Goal: Task Accomplishment & Management: Complete application form

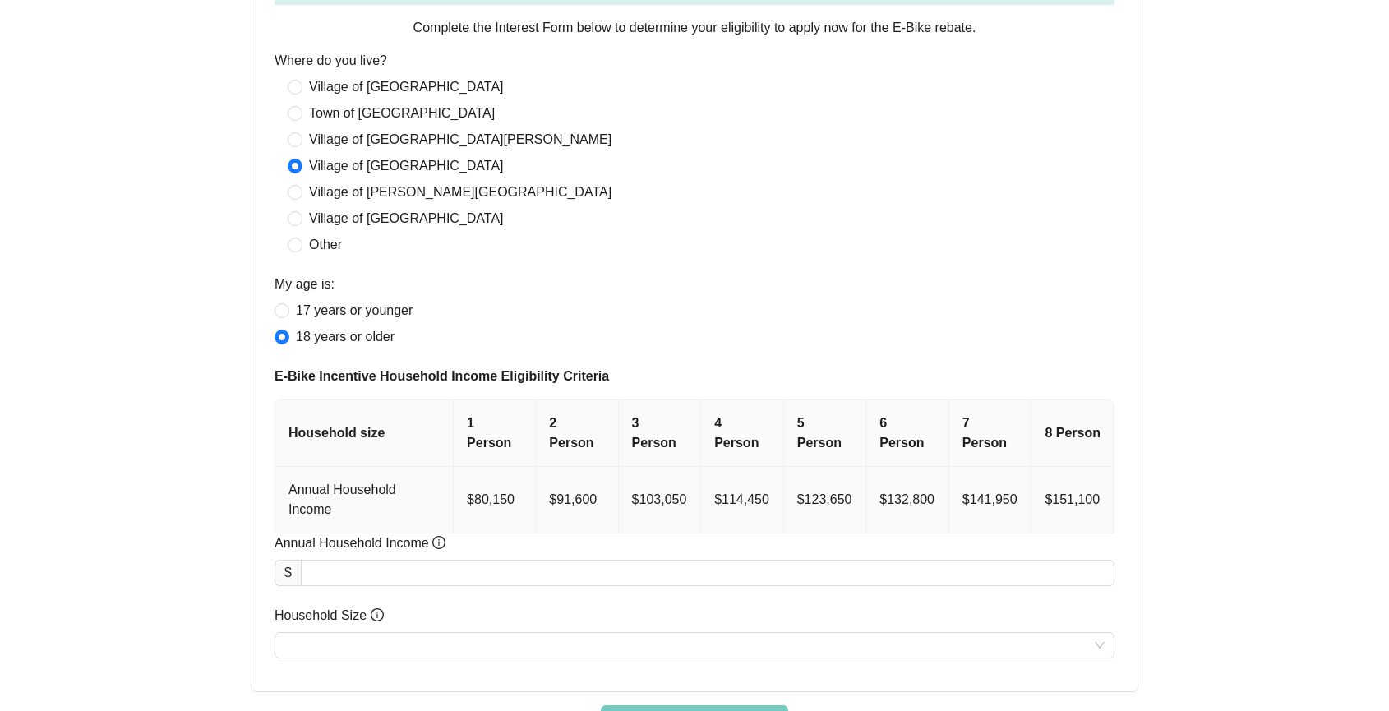
scroll to position [684, 0]
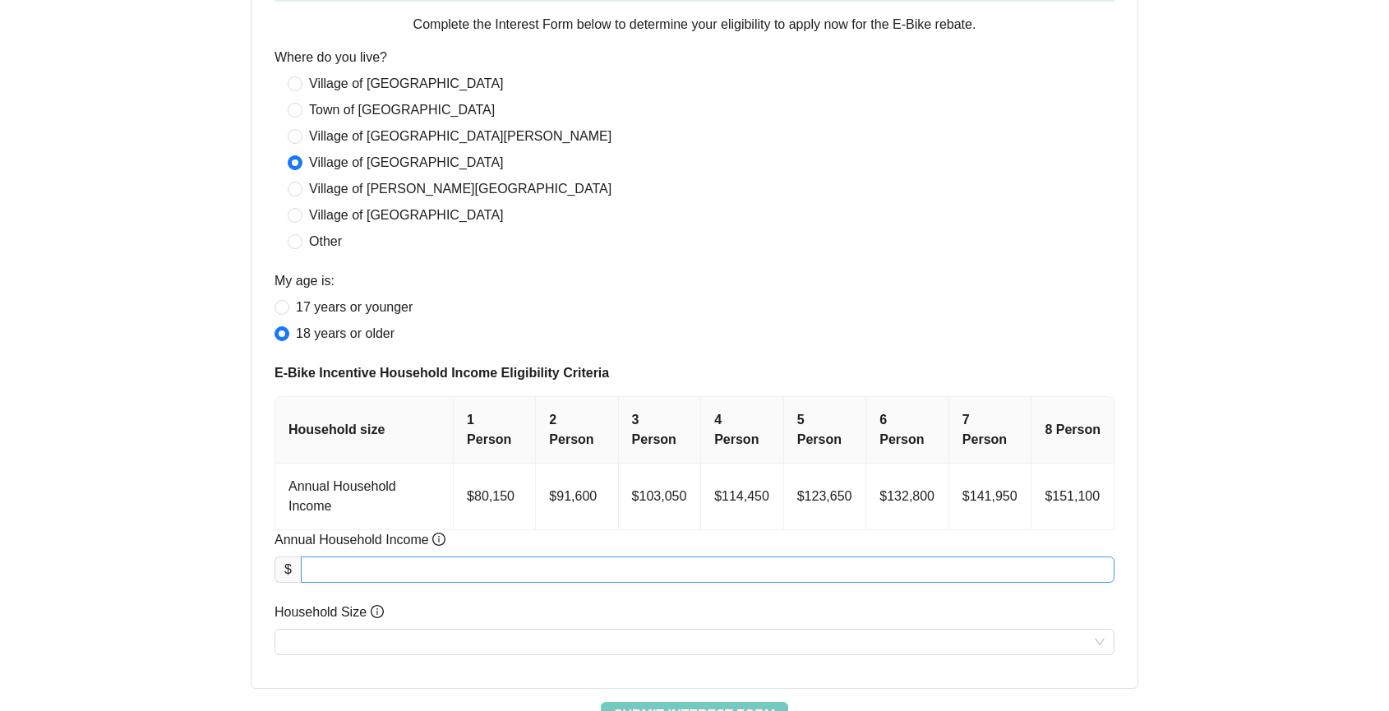
click at [416, 569] on input "Annual Household Income" at bounding box center [708, 569] width 812 height 25
drag, startPoint x: 334, startPoint y: 574, endPoint x: 386, endPoint y: 570, distance: 52.8
click at [386, 570] on input "******" at bounding box center [708, 569] width 812 height 25
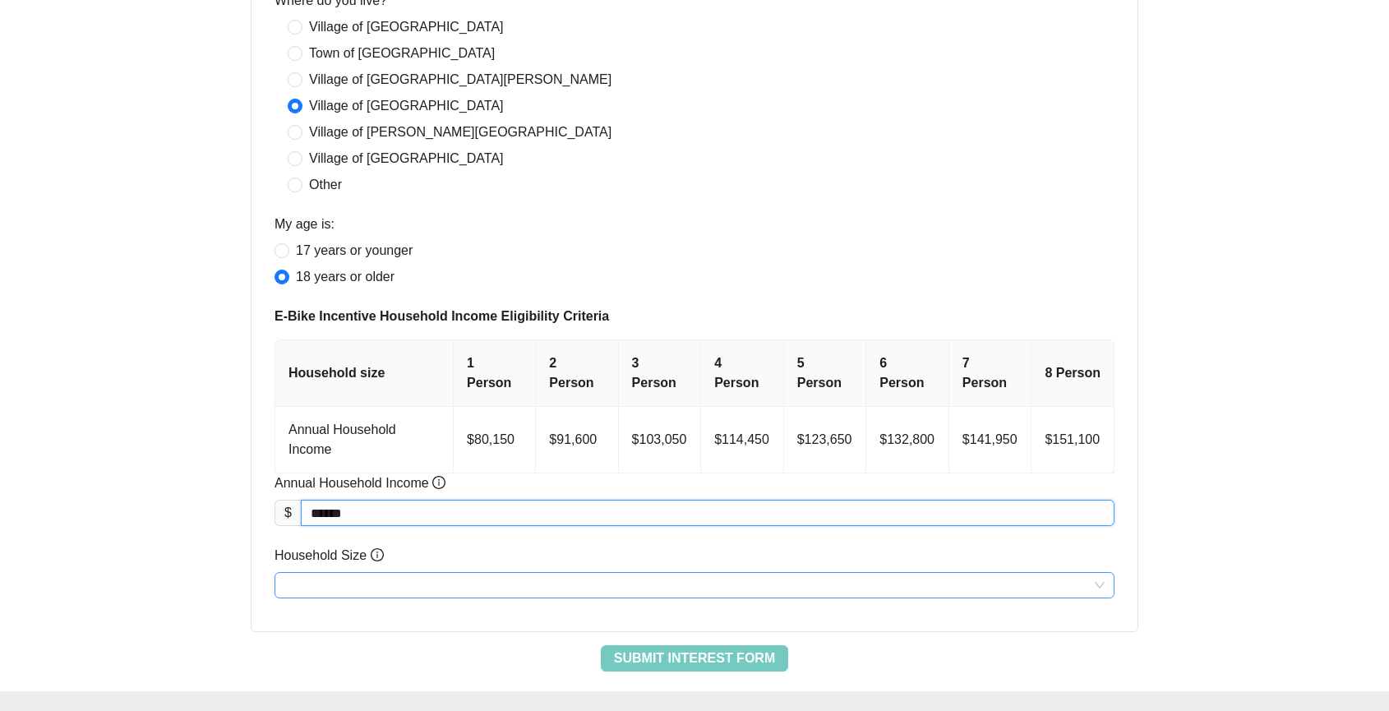
scroll to position [752, 0]
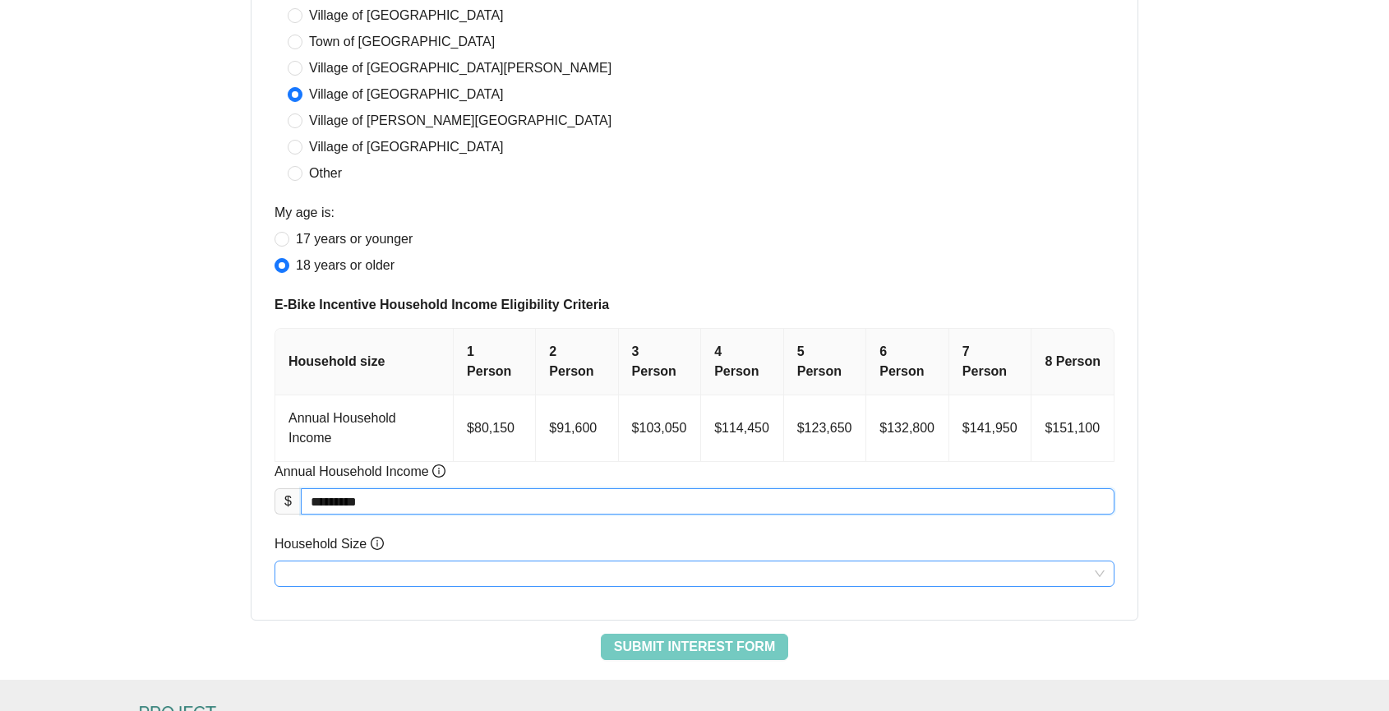
click at [396, 565] on input "Household Size" at bounding box center [694, 573] width 820 height 25
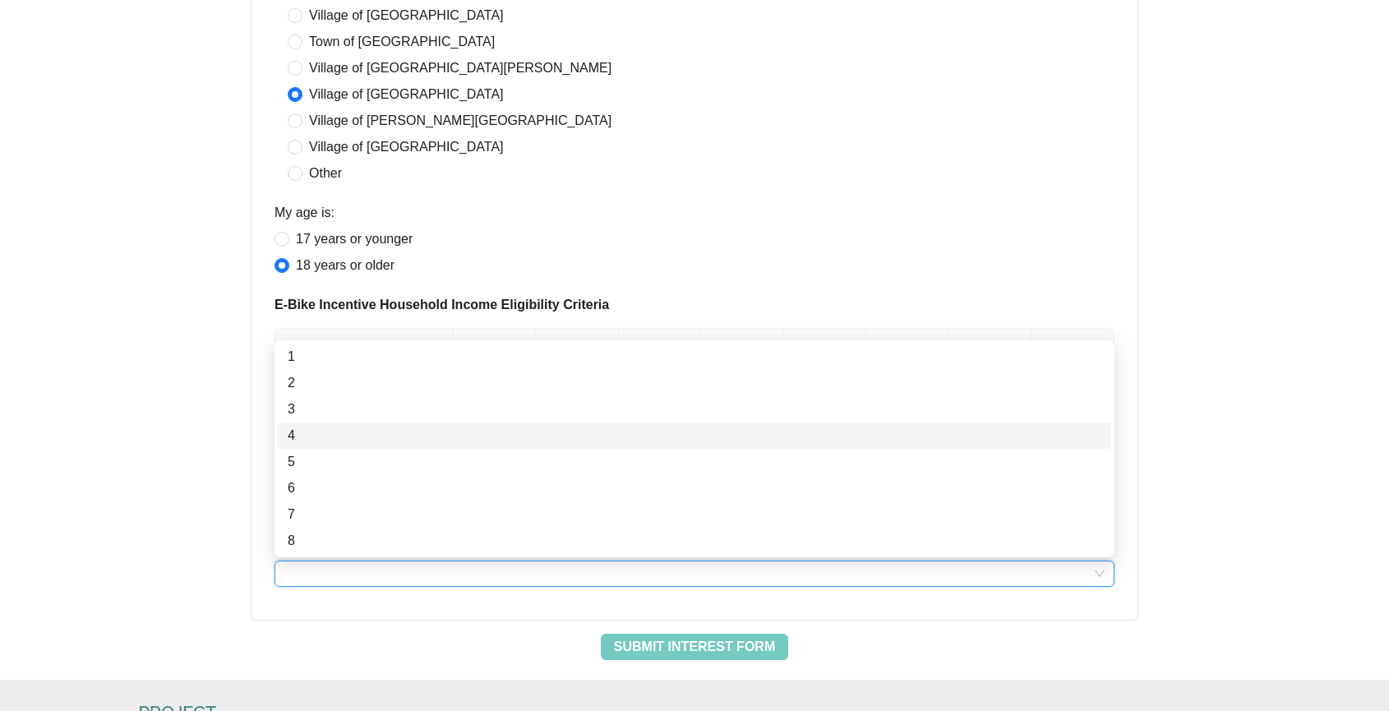
click at [324, 432] on div "4" at bounding box center [695, 436] width 814 height 20
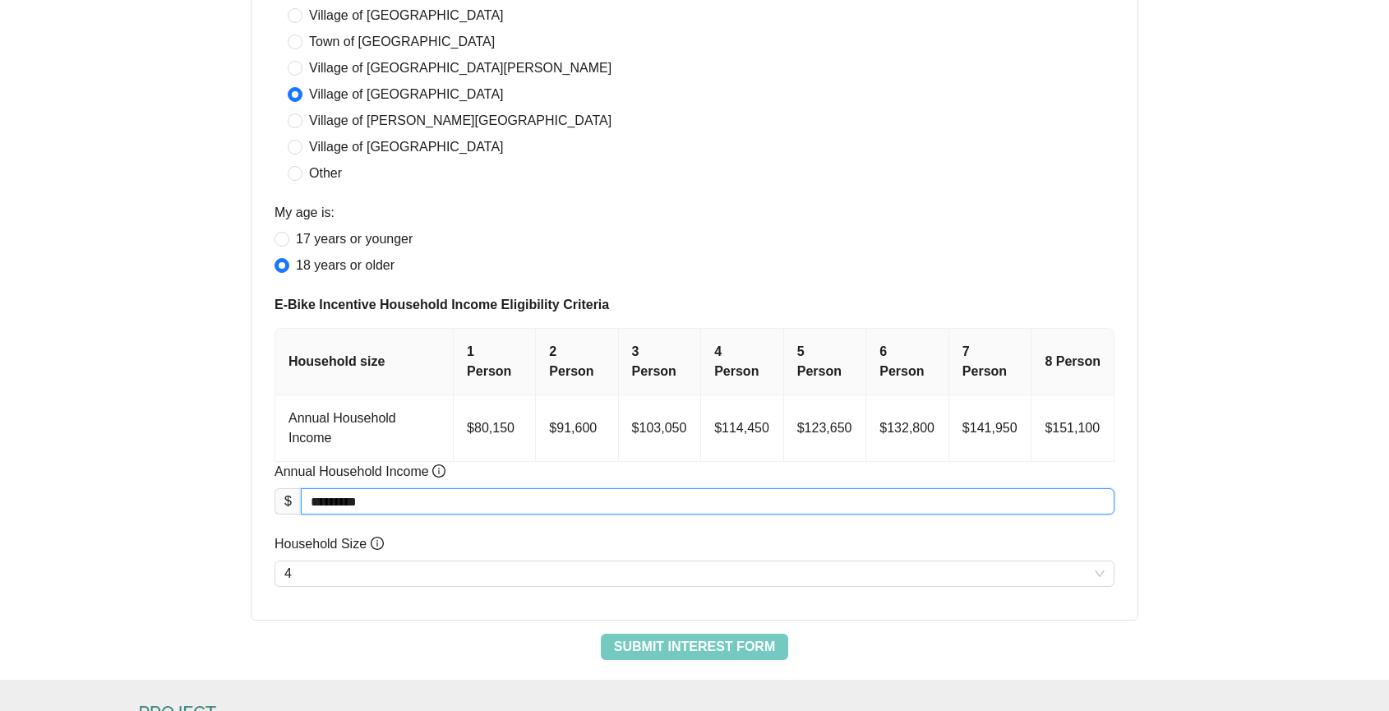
click at [330, 505] on input "*********" at bounding box center [708, 501] width 812 height 25
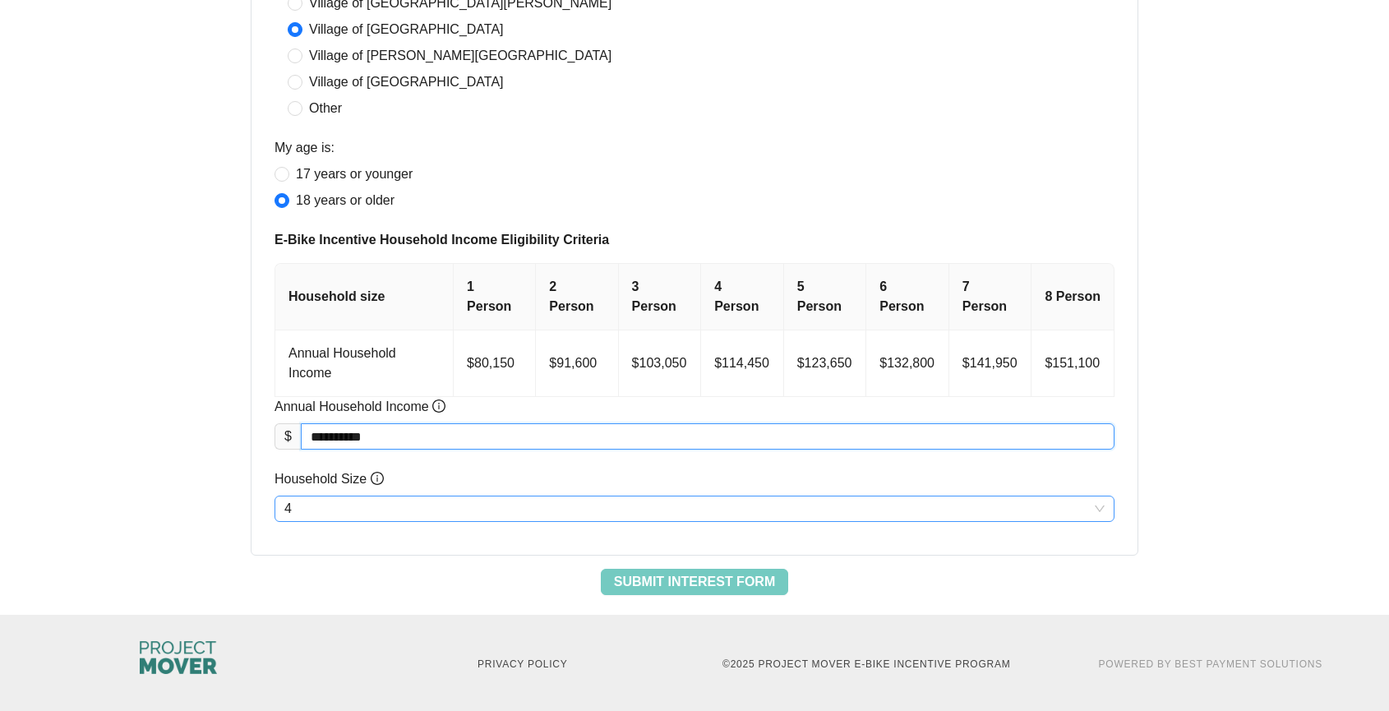
scroll to position [819, 0]
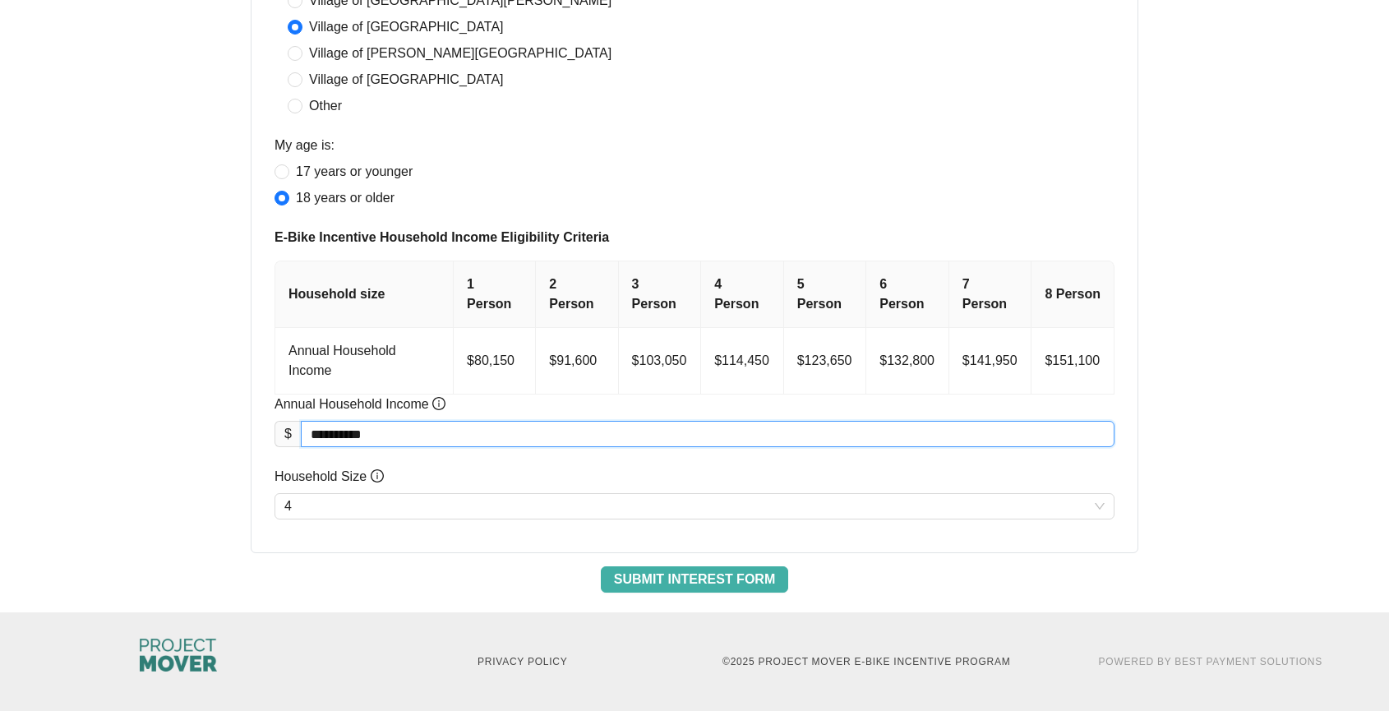
type input "*********"
click at [750, 576] on span "Submit Interest Form" at bounding box center [694, 580] width 161 height 20
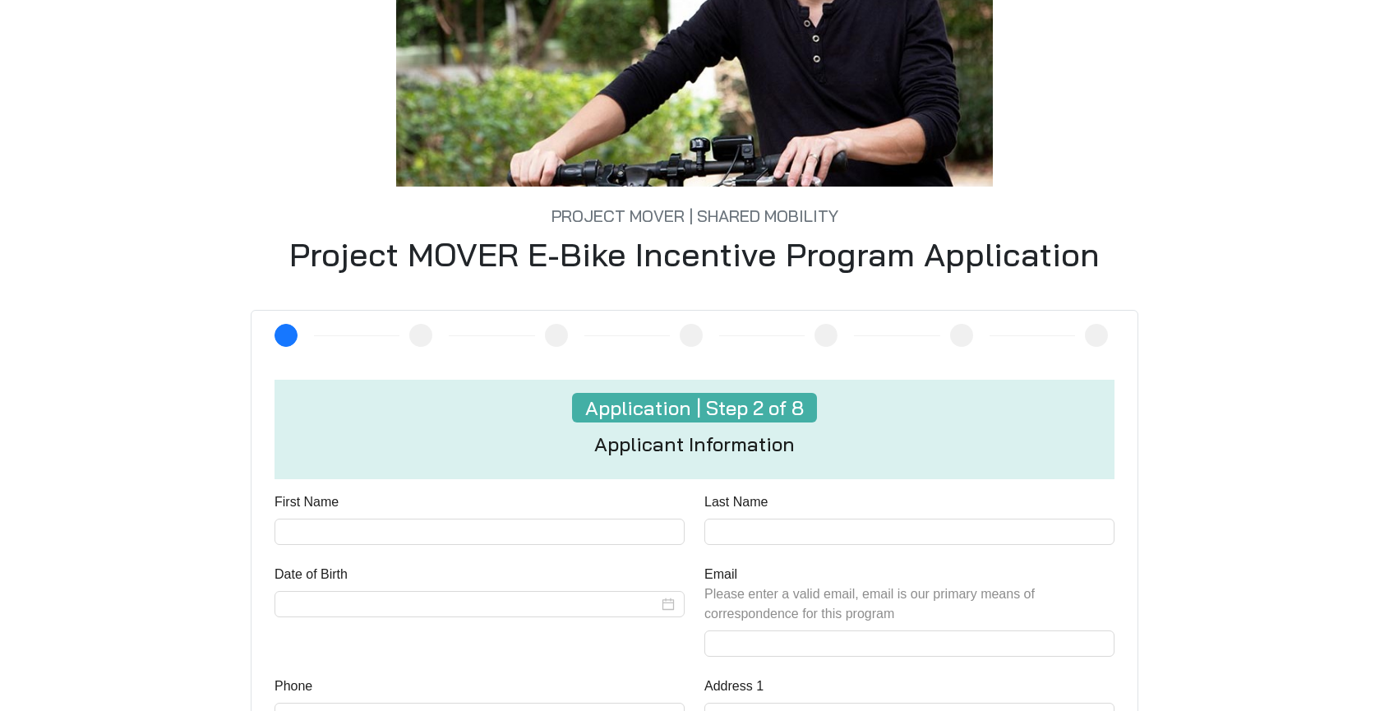
scroll to position [261, 0]
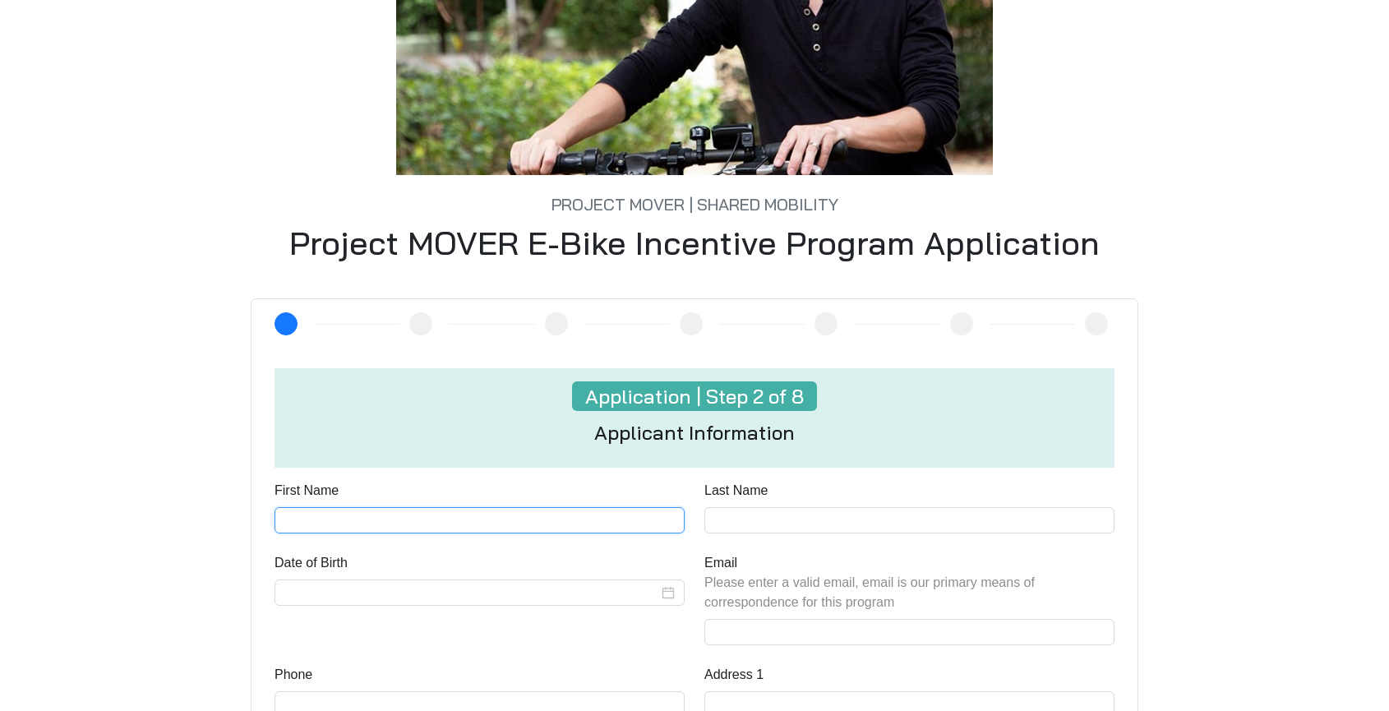
click at [390, 519] on input "First Name" at bounding box center [479, 520] width 410 height 26
type input "****"
type input "*******"
type input "**********"
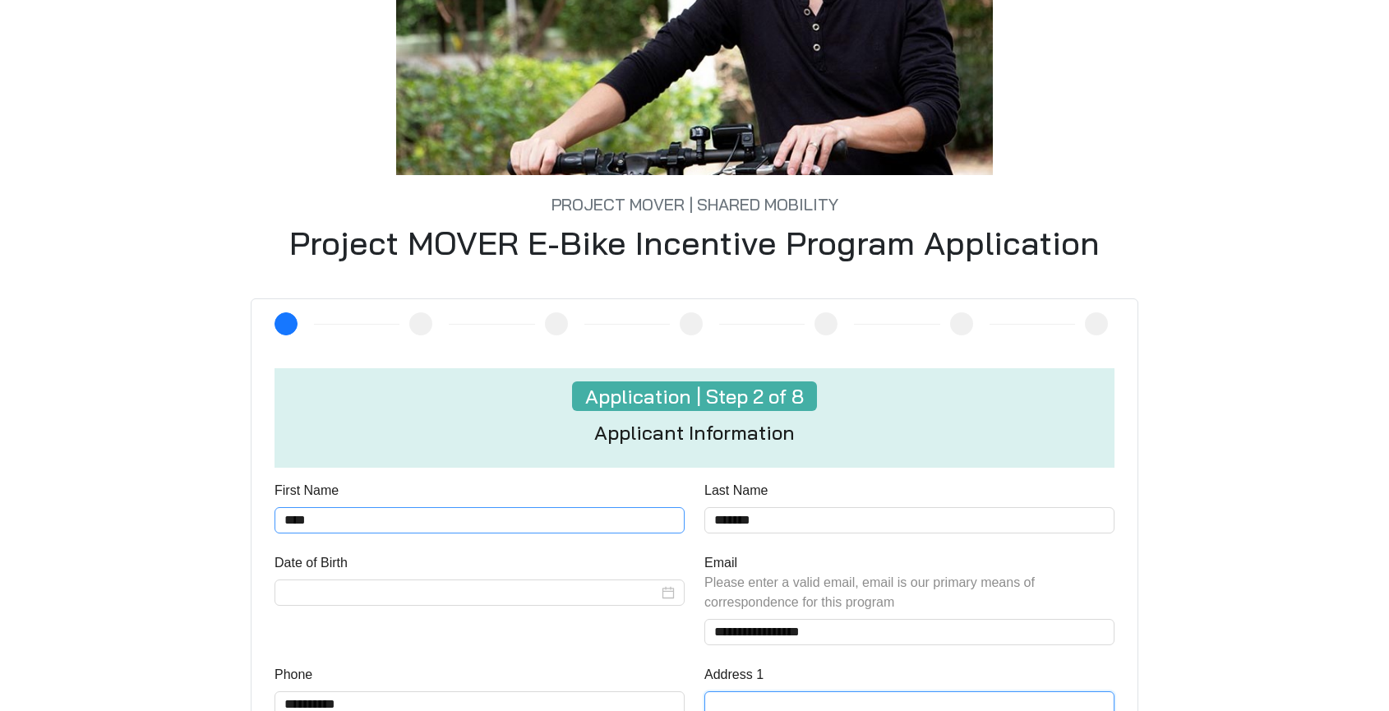
type input "**********"
type input "*********"
type input "*****"
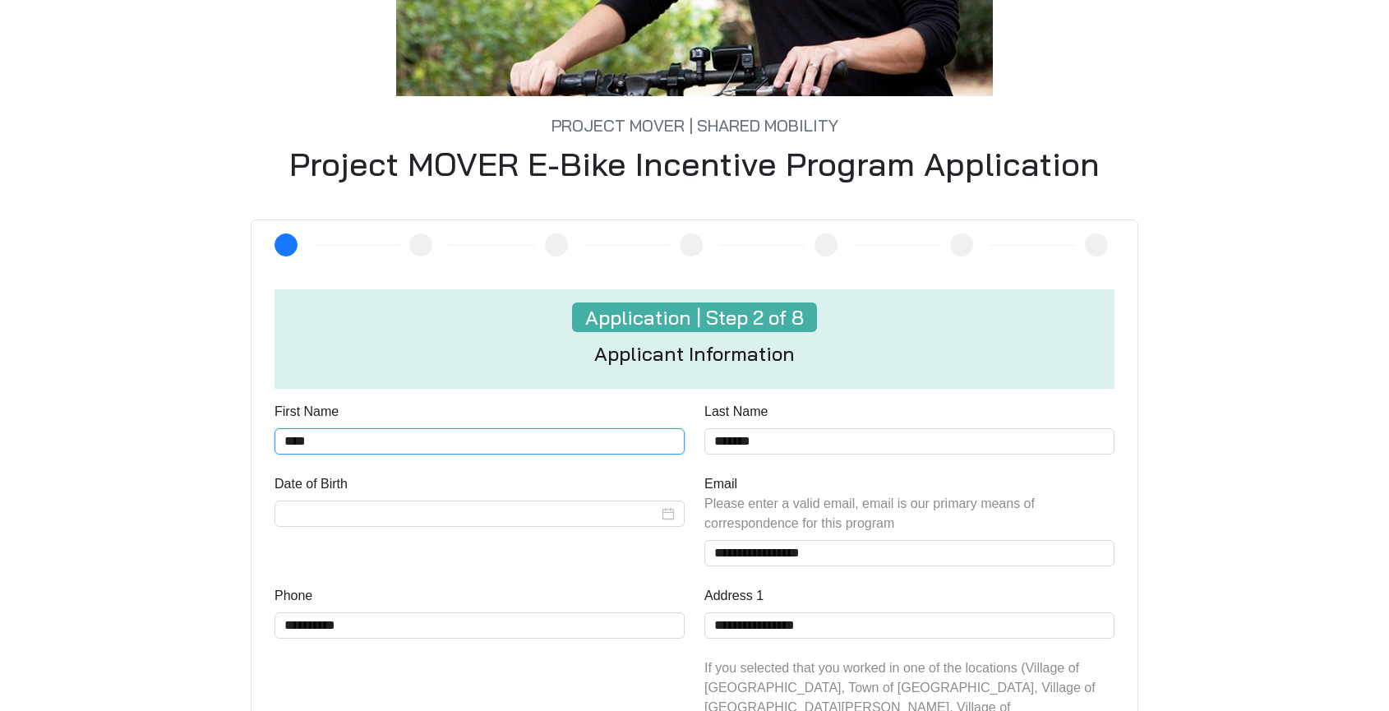
scroll to position [355, 0]
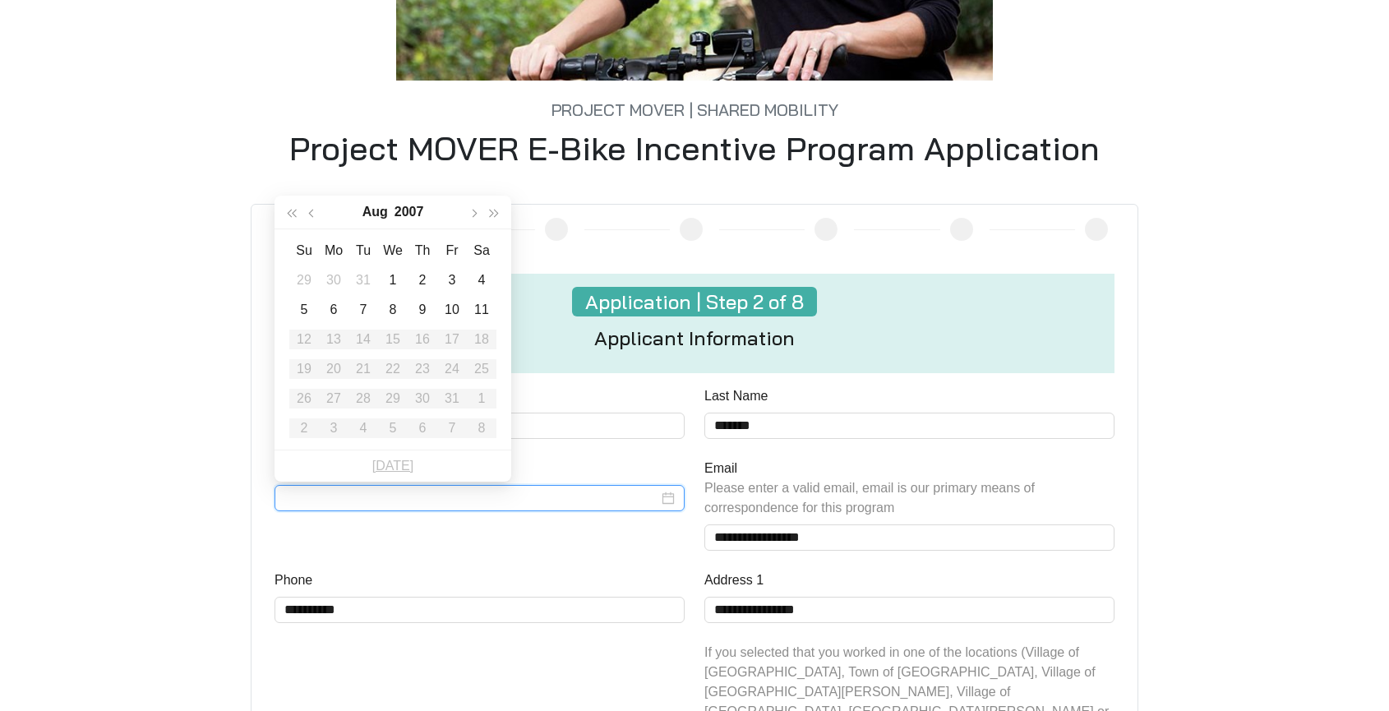
click at [419, 495] on input "Date of Birth" at bounding box center [471, 498] width 374 height 20
type input "**********"
click at [292, 212] on span "button" at bounding box center [292, 214] width 8 height 8
click at [293, 212] on span "button" at bounding box center [292, 214] width 8 height 8
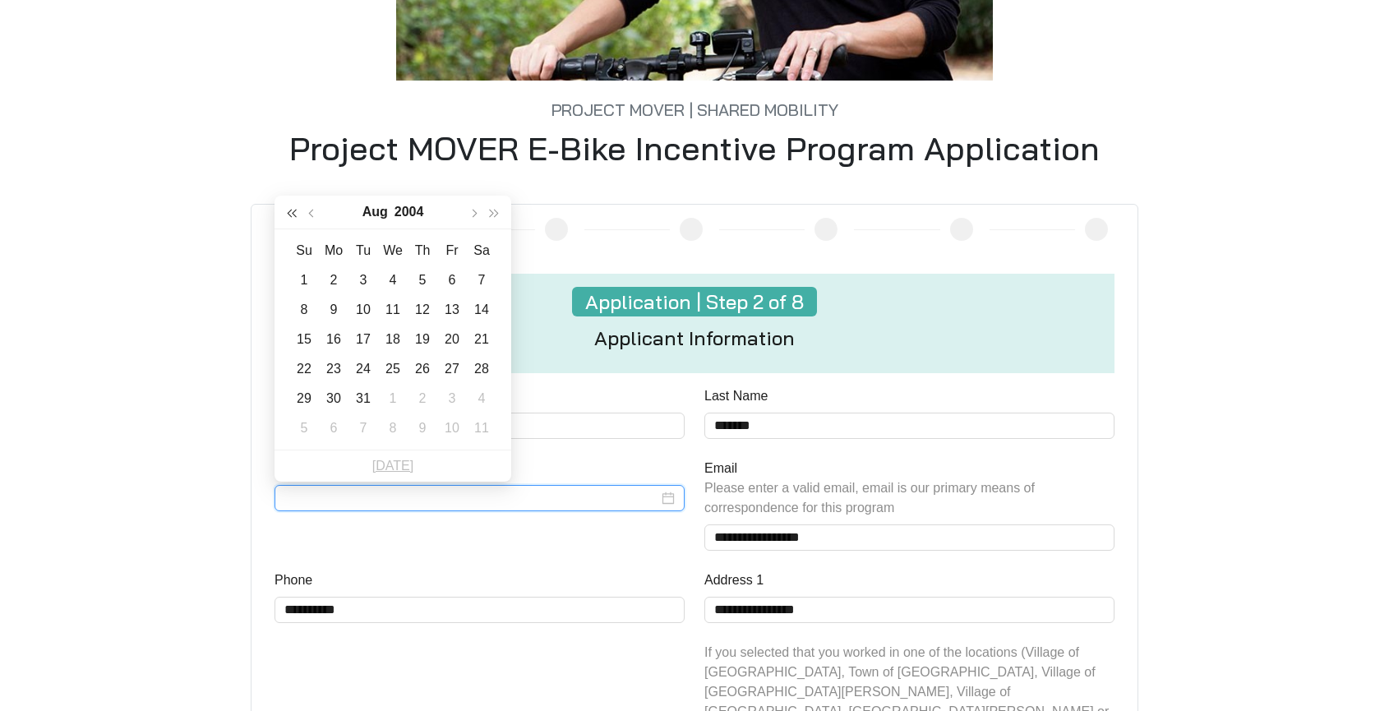
click at [294, 212] on span "button" at bounding box center [292, 214] width 8 height 8
click at [295, 212] on span "button" at bounding box center [292, 214] width 8 height 8
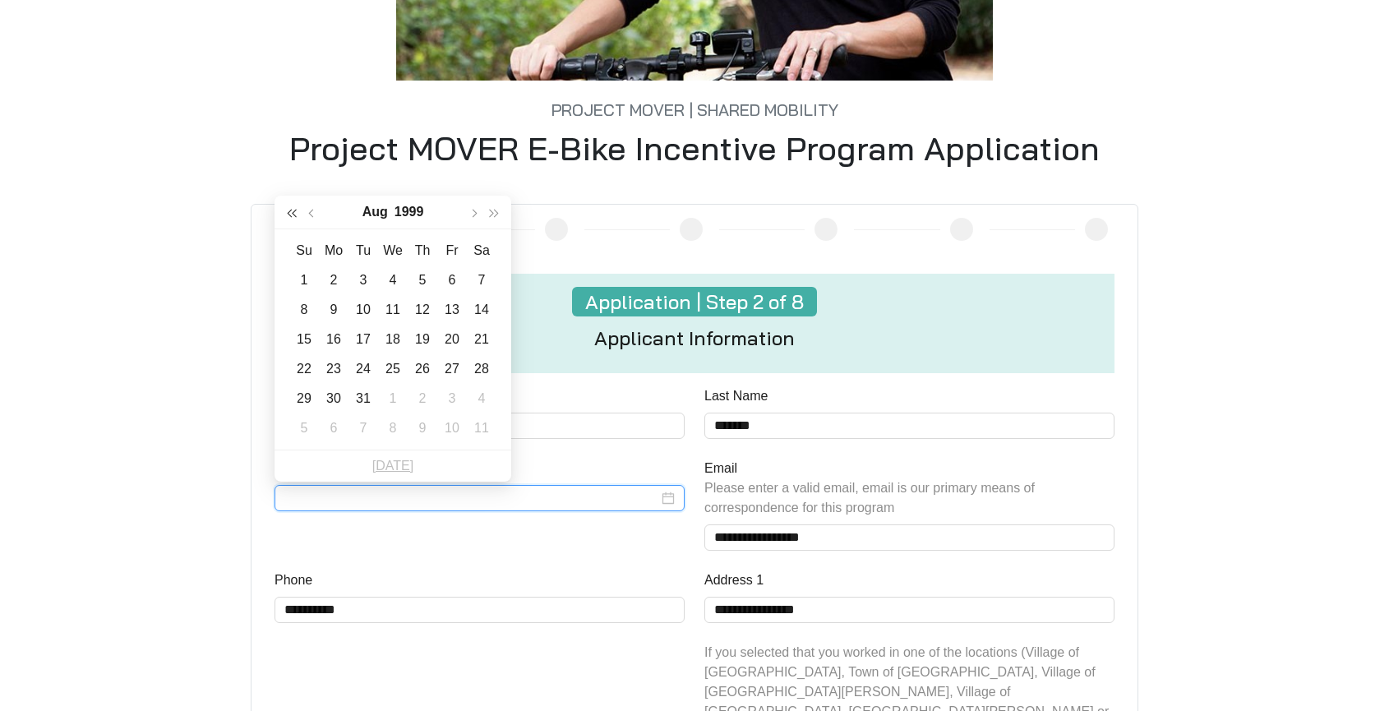
click at [295, 212] on span "button" at bounding box center [292, 214] width 8 height 8
click at [296, 213] on span "button" at bounding box center [292, 214] width 8 height 8
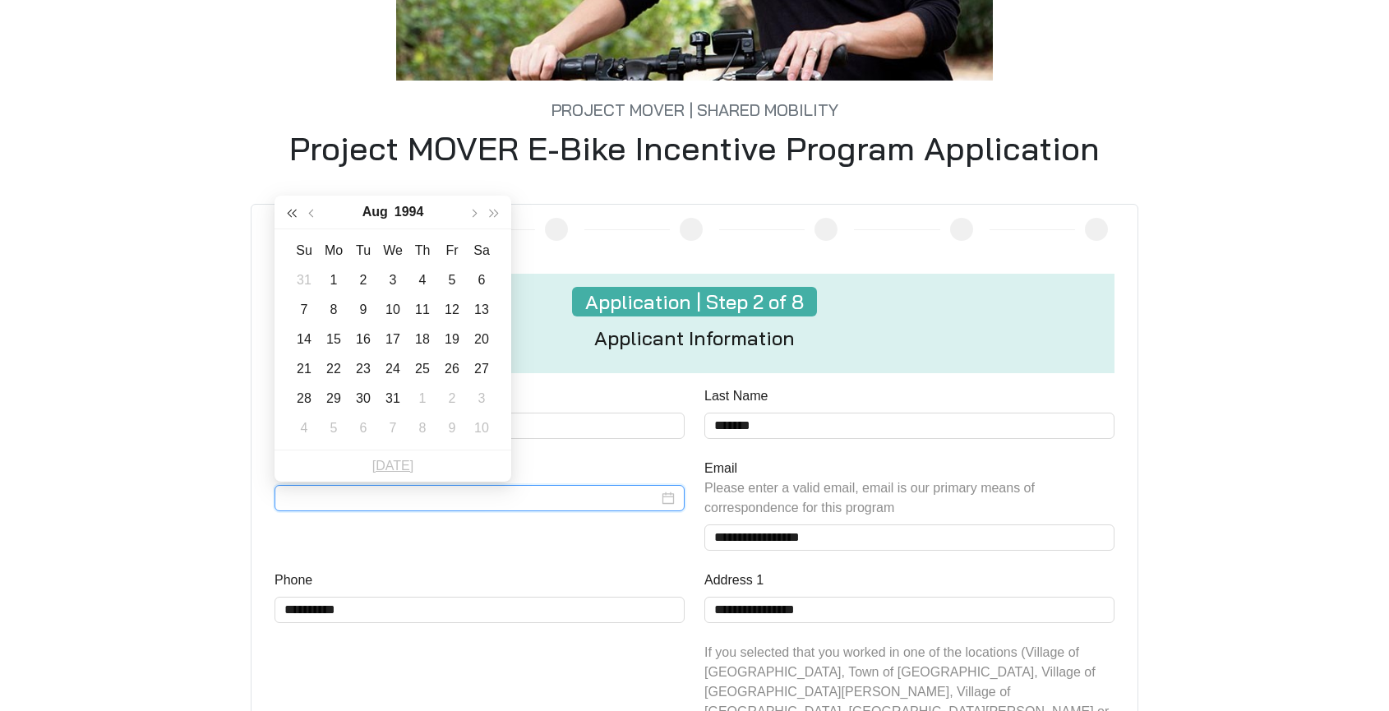
click at [296, 213] on span "button" at bounding box center [292, 214] width 8 height 8
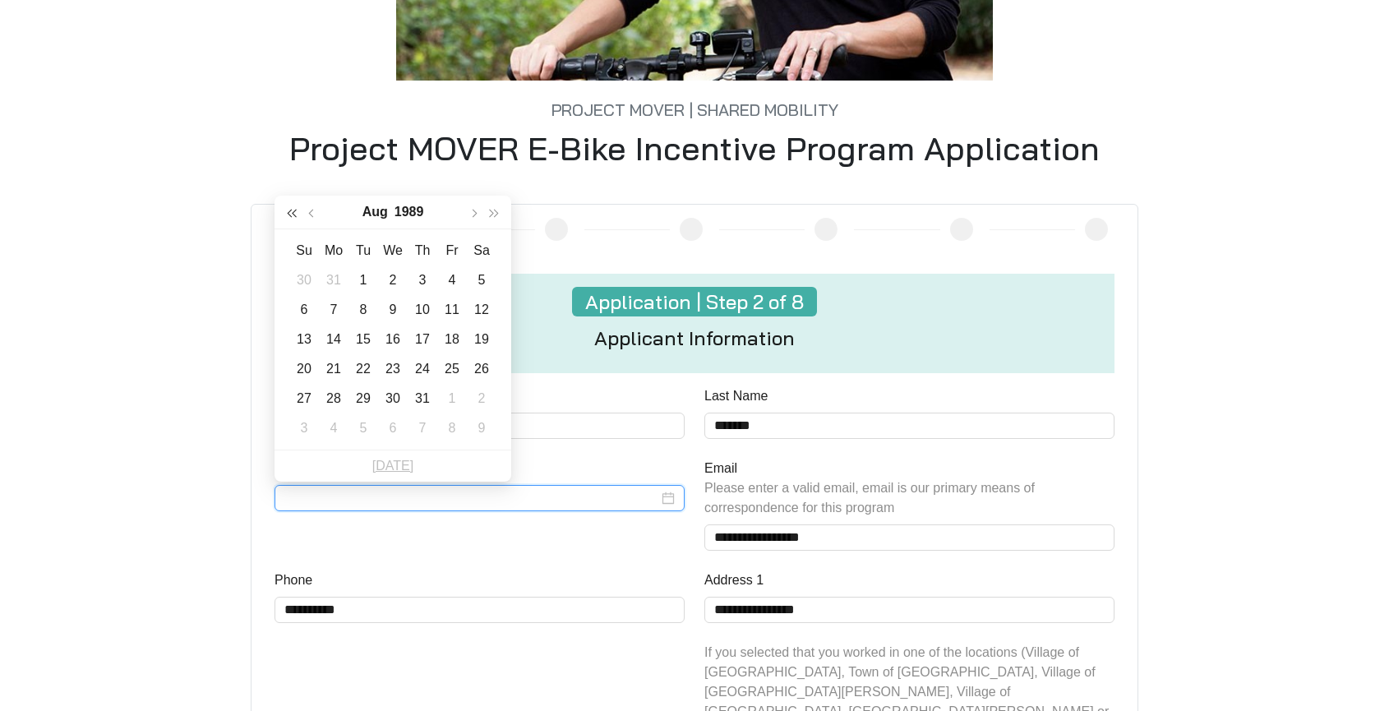
click at [296, 213] on span "button" at bounding box center [292, 214] width 8 height 8
click at [296, 214] on span "button" at bounding box center [292, 214] width 8 height 8
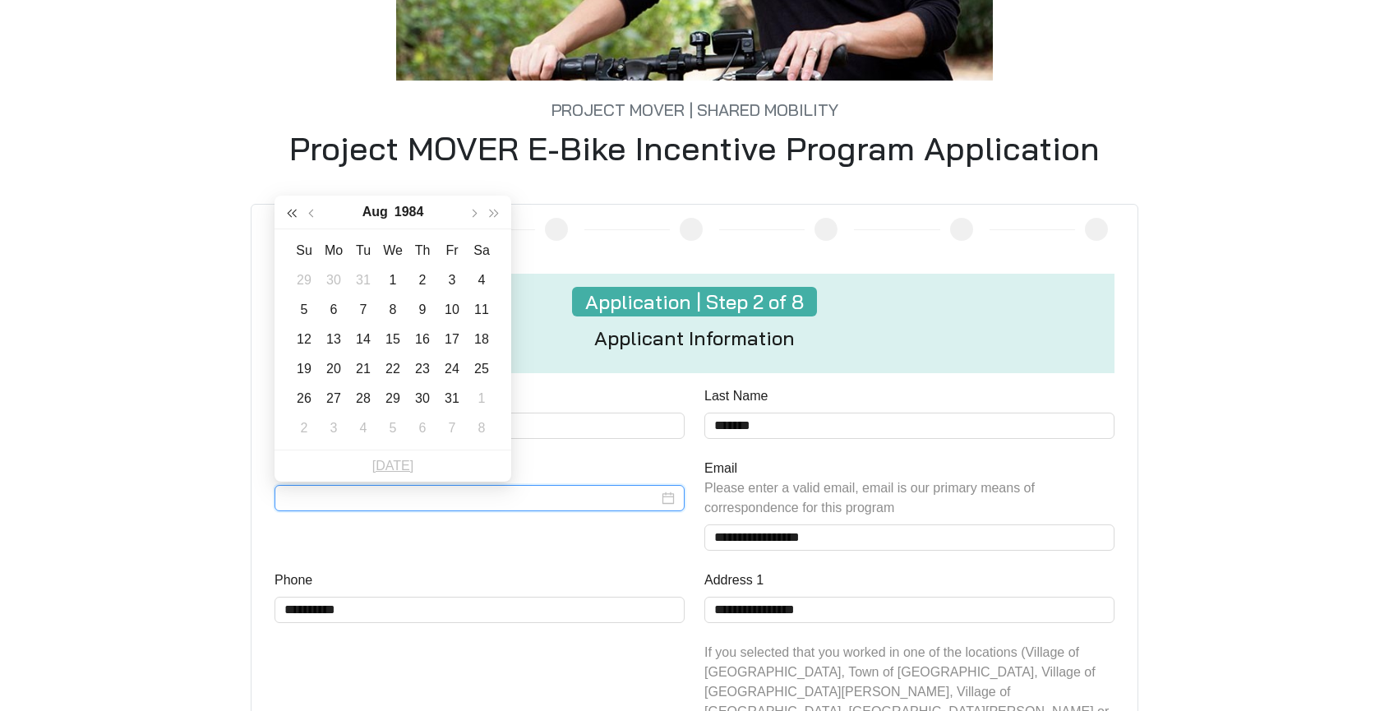
click at [296, 214] on span "button" at bounding box center [292, 214] width 8 height 8
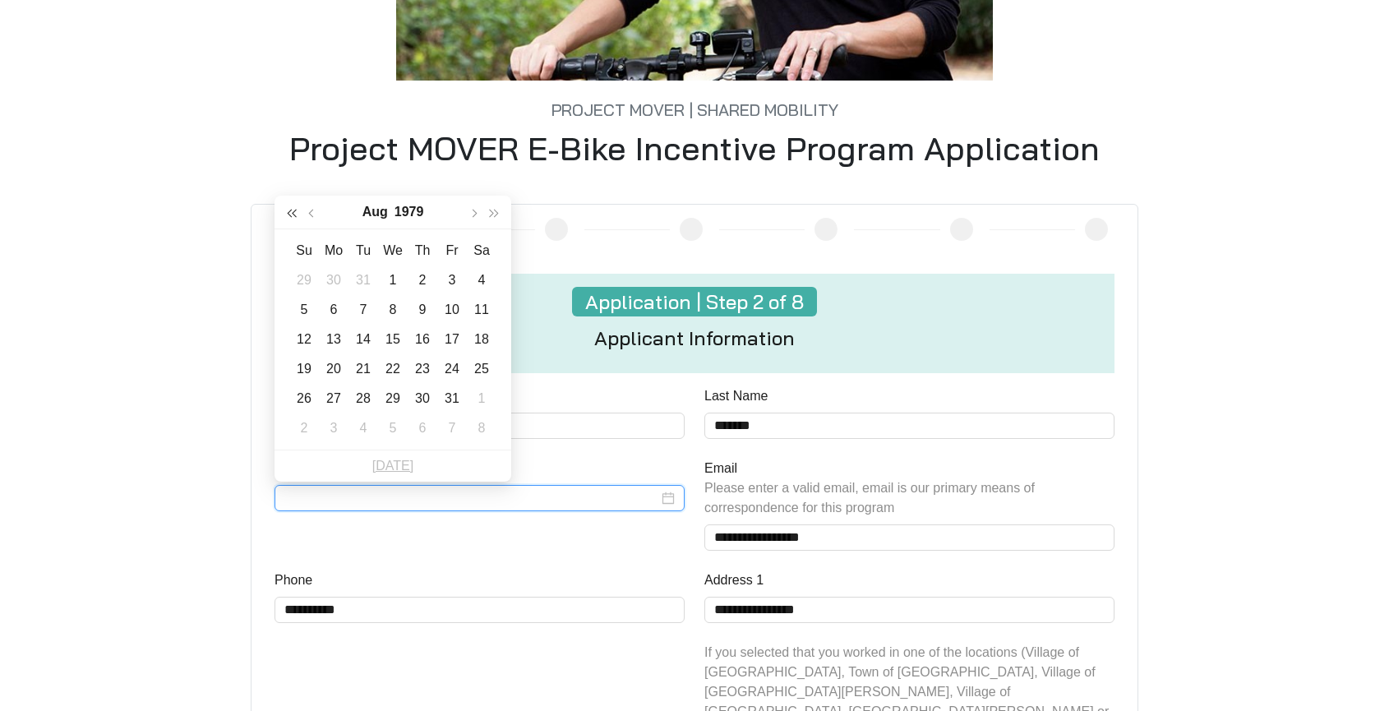
click at [296, 214] on span "button" at bounding box center [292, 214] width 8 height 8
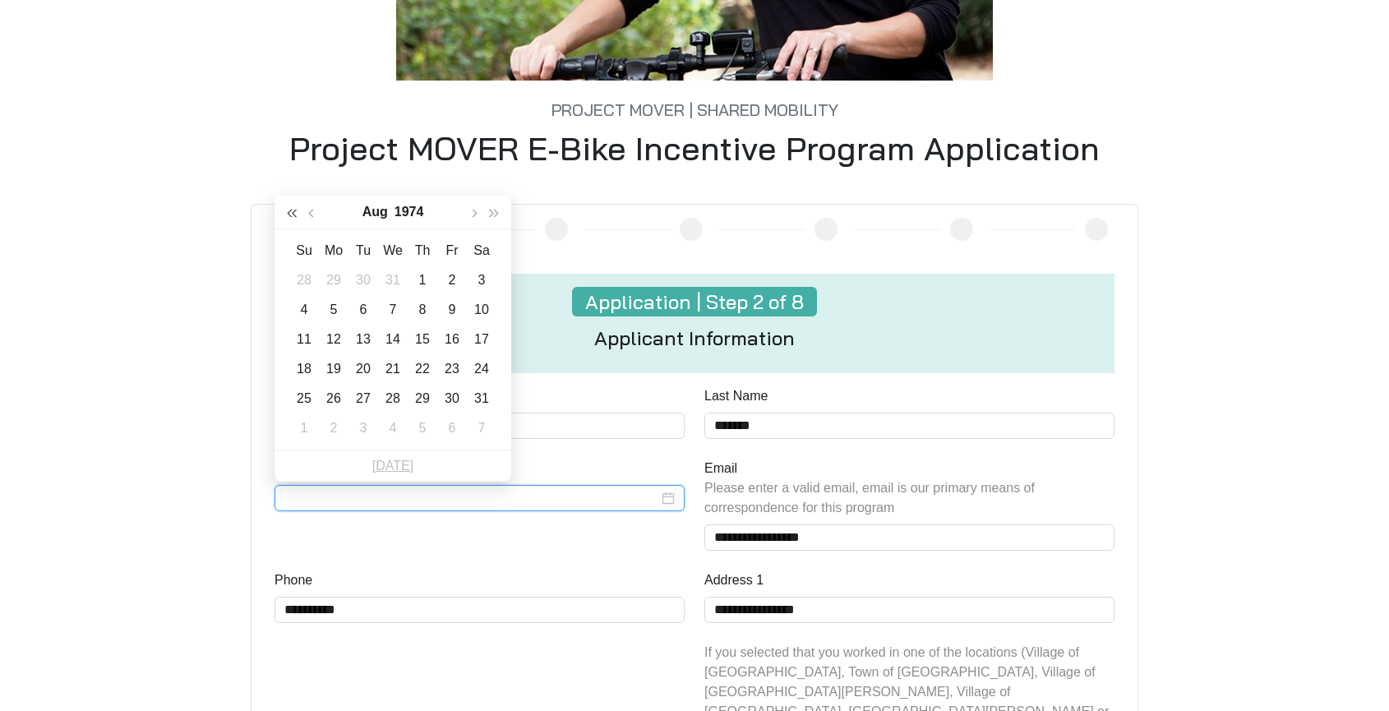
click at [296, 214] on span "button" at bounding box center [292, 214] width 8 height 8
click at [302, 213] on button "button" at bounding box center [312, 212] width 21 height 33
click at [494, 214] on span "button" at bounding box center [494, 214] width 8 height 8
click at [299, 214] on button "button" at bounding box center [291, 212] width 21 height 33
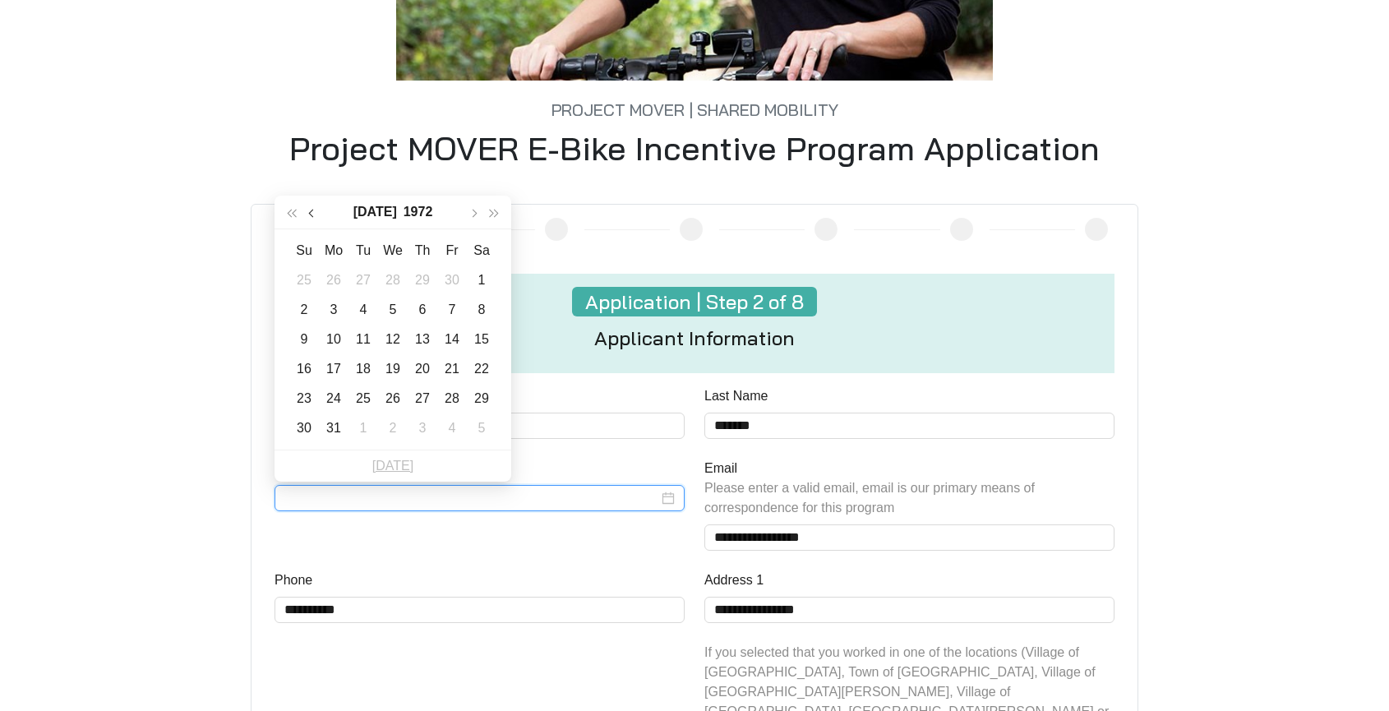
click at [313, 213] on span "button" at bounding box center [312, 214] width 8 height 8
type input "**********"
click at [456, 337] on div "14" at bounding box center [452, 340] width 20 height 20
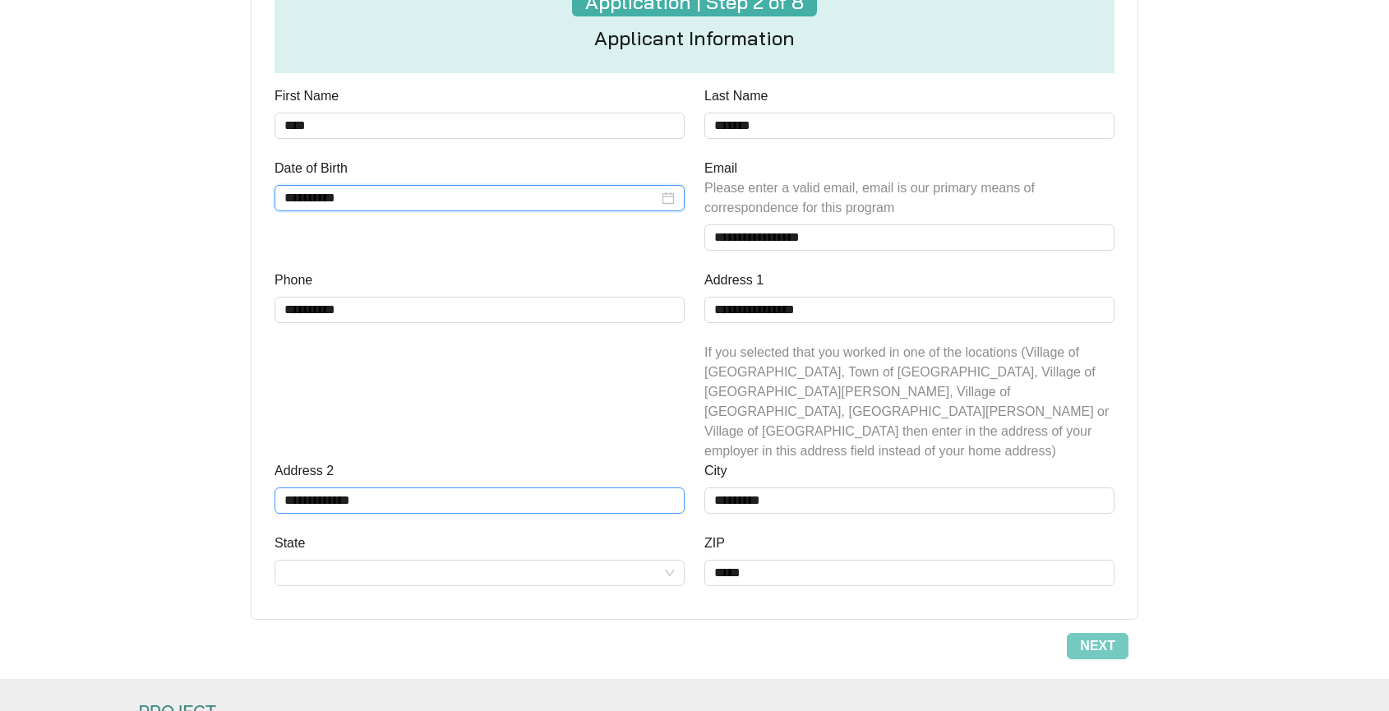
scroll to position [683, 0]
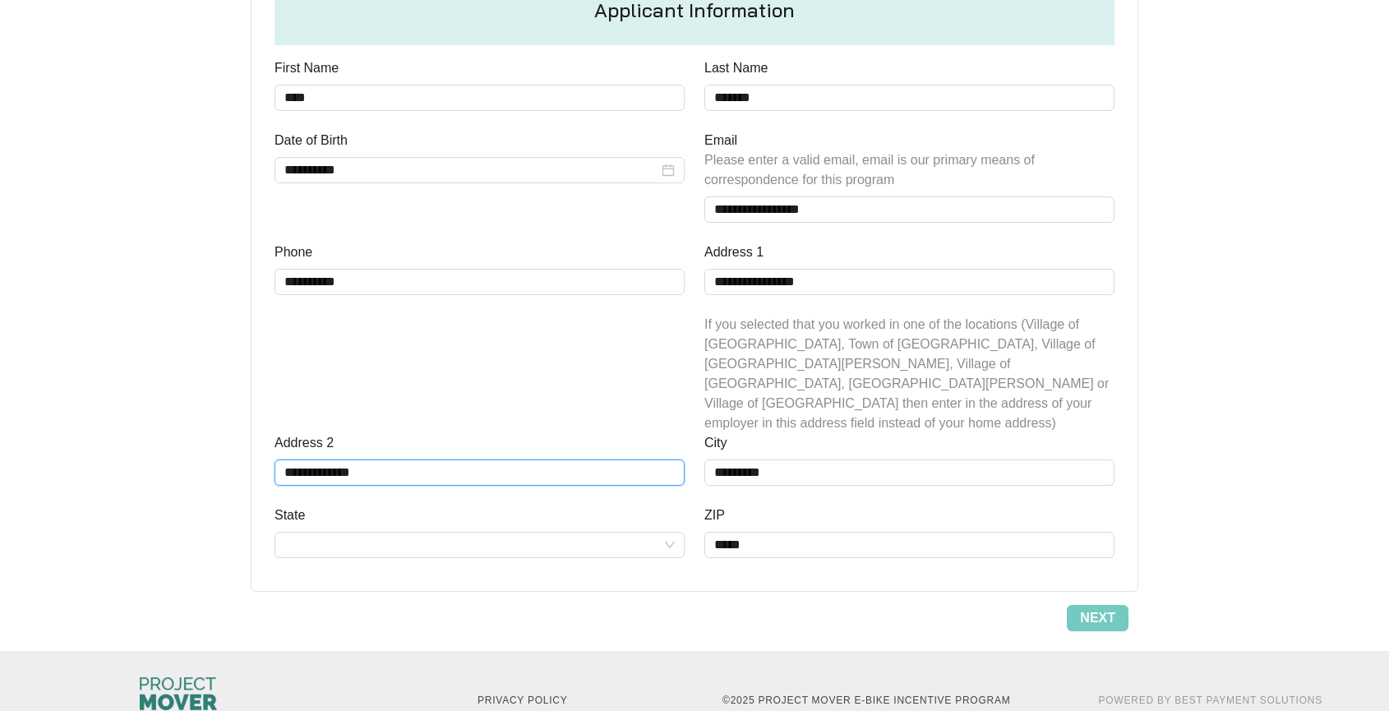
drag, startPoint x: 403, startPoint y: 453, endPoint x: 274, endPoint y: 438, distance: 129.9
click at [275, 438] on div "**********" at bounding box center [479, 459] width 410 height 53
click at [343, 533] on input "State" at bounding box center [479, 545] width 390 height 25
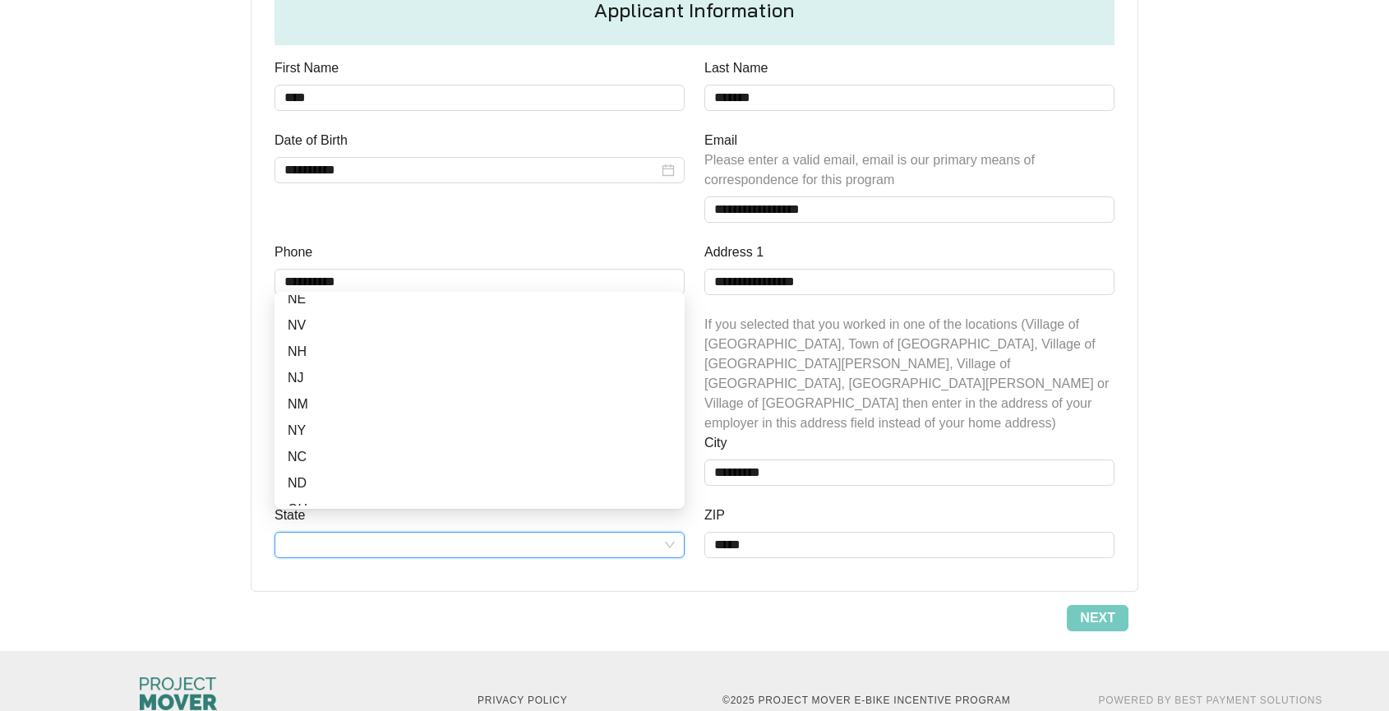
scroll to position [708, 0]
click at [310, 437] on div "NY" at bounding box center [480, 441] width 384 height 20
click at [1093, 608] on span "Next" at bounding box center [1097, 618] width 35 height 20
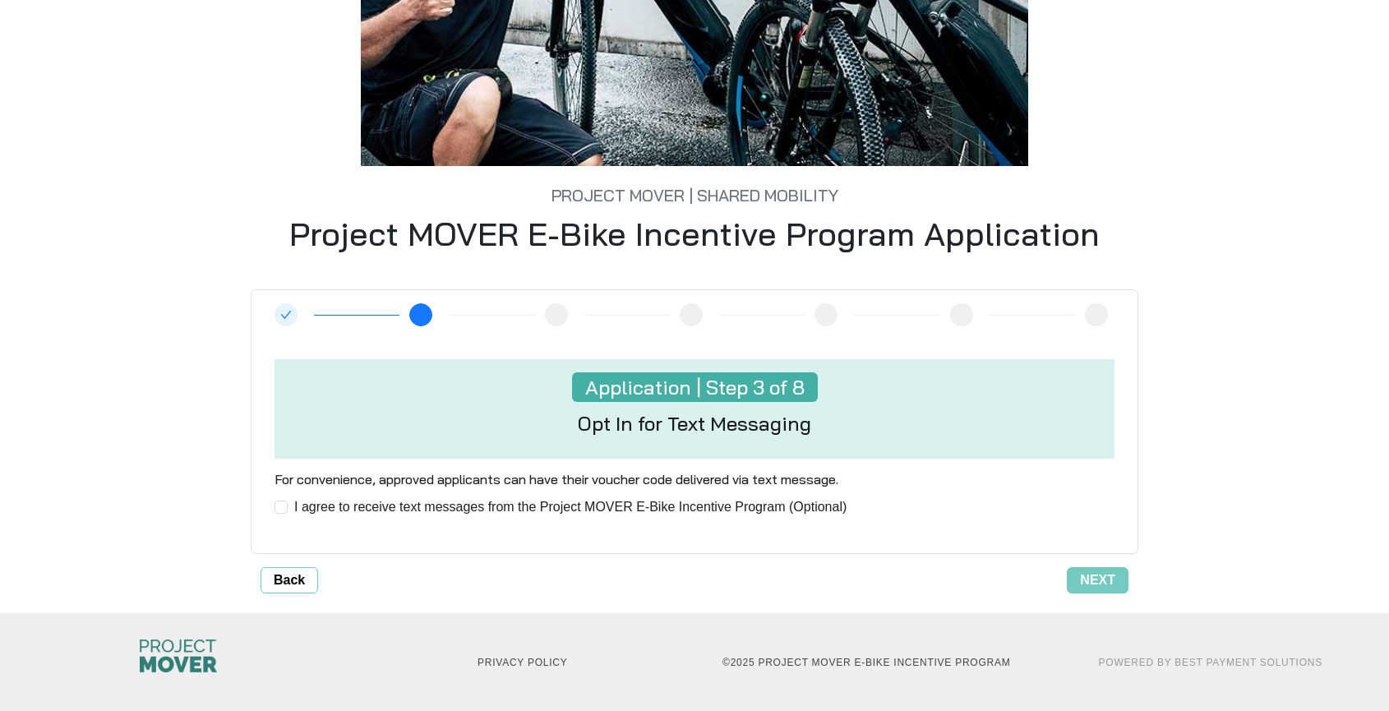
scroll to position [270, 0]
click at [287, 508] on span at bounding box center [280, 506] width 13 height 13
click at [1100, 577] on span "Next" at bounding box center [1097, 580] width 35 height 20
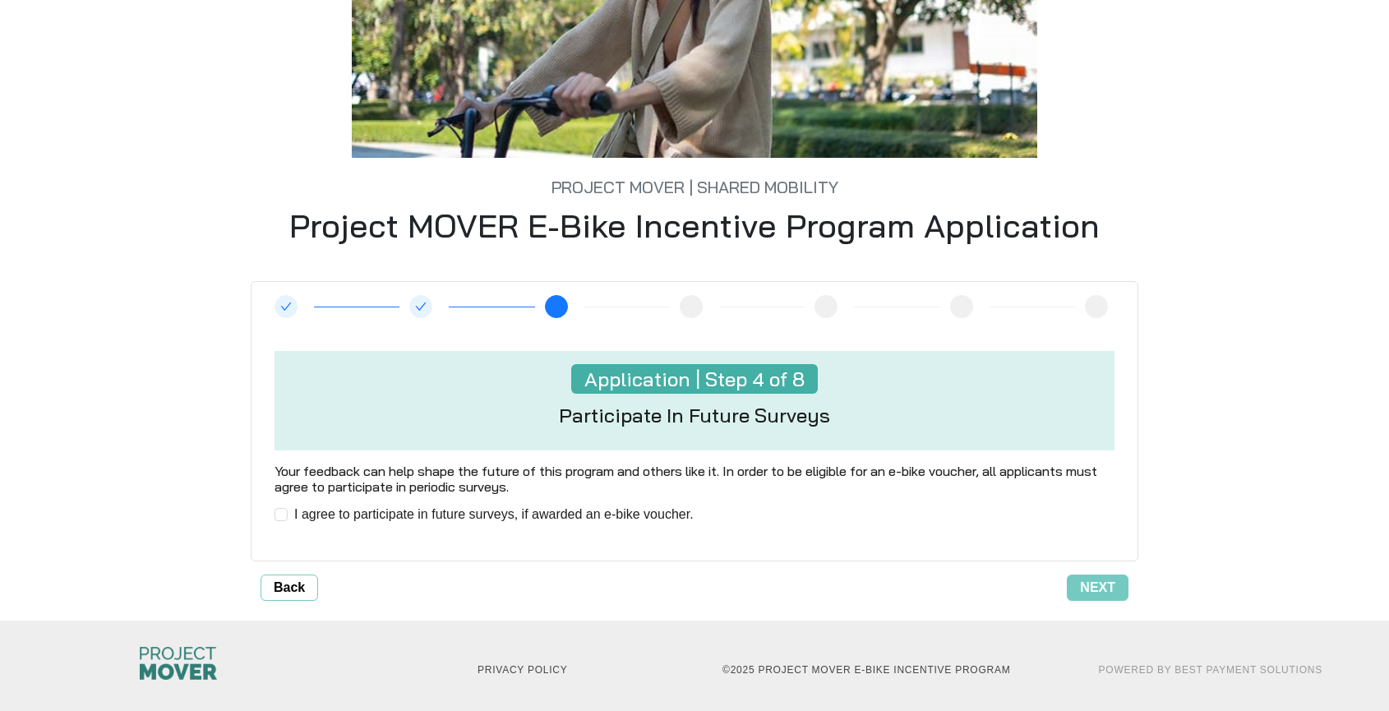
scroll to position [286, 0]
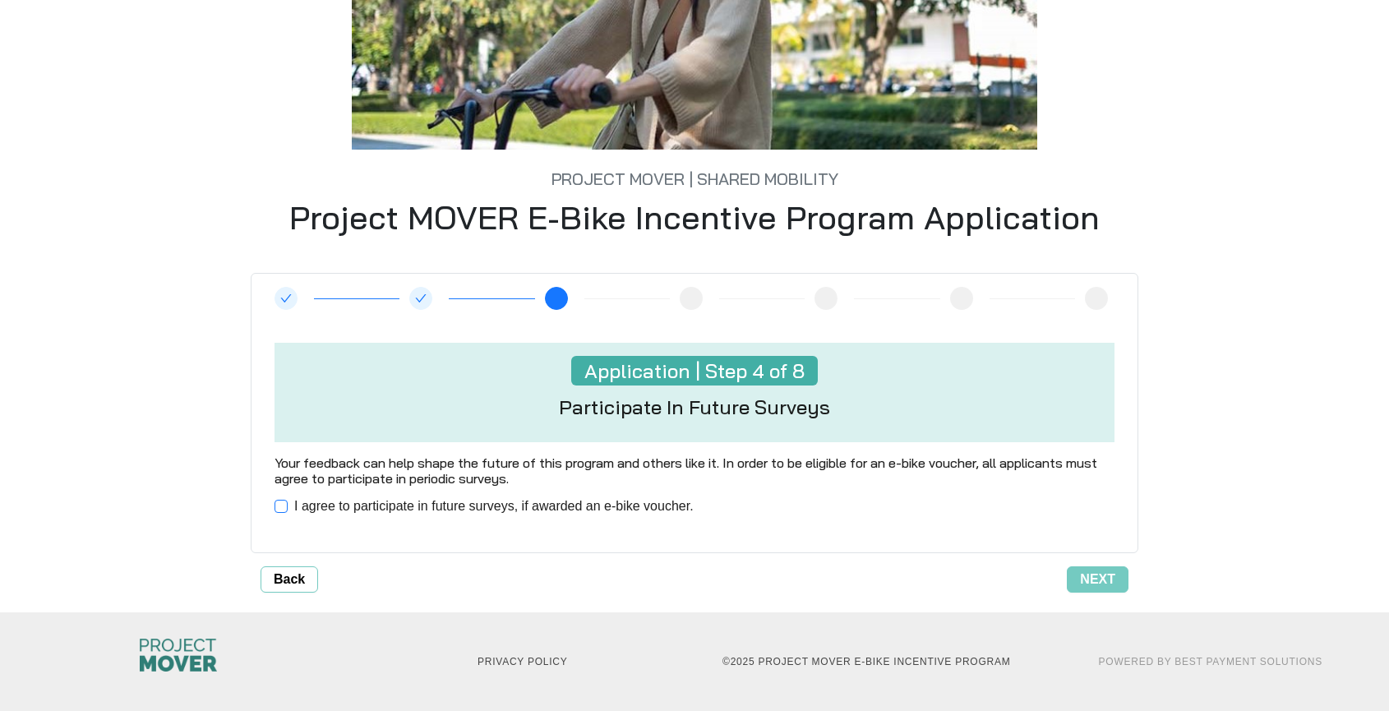
click at [287, 505] on span at bounding box center [280, 506] width 13 height 13
click at [1105, 578] on span "Next" at bounding box center [1097, 580] width 35 height 20
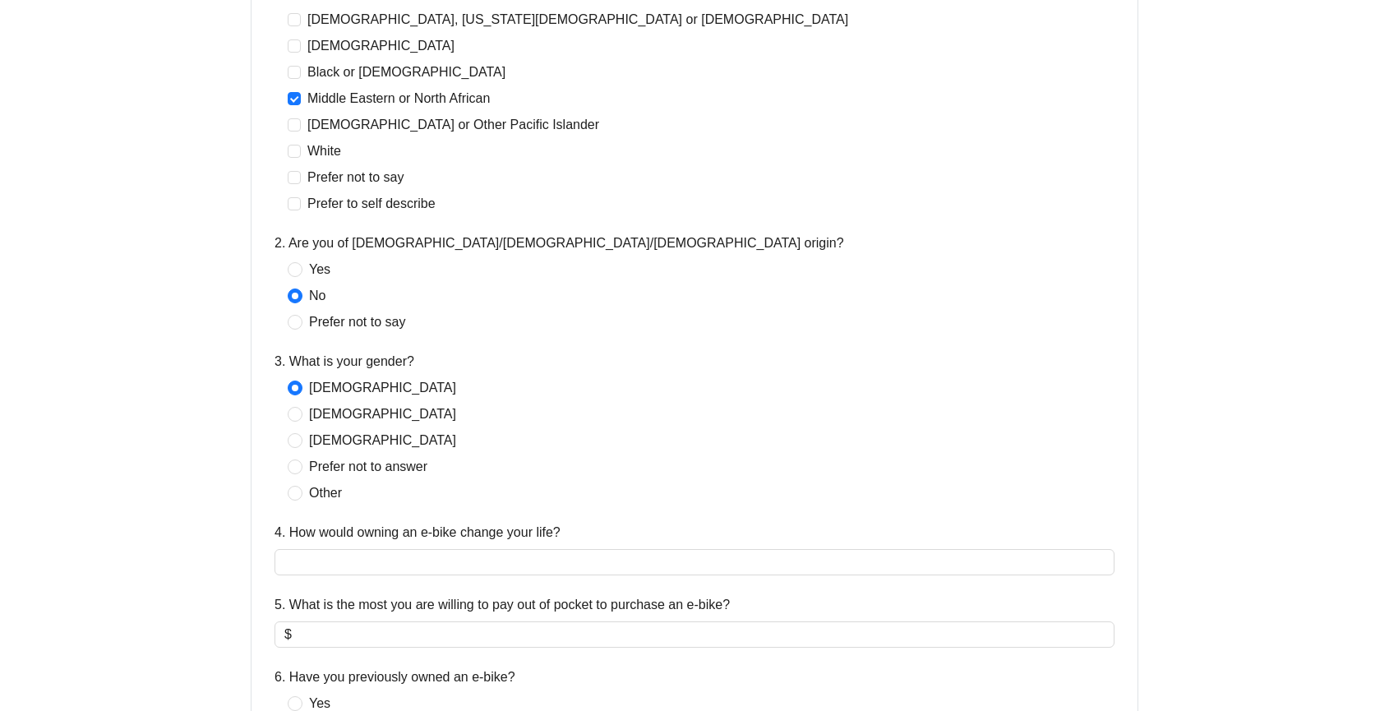
scroll to position [600, 0]
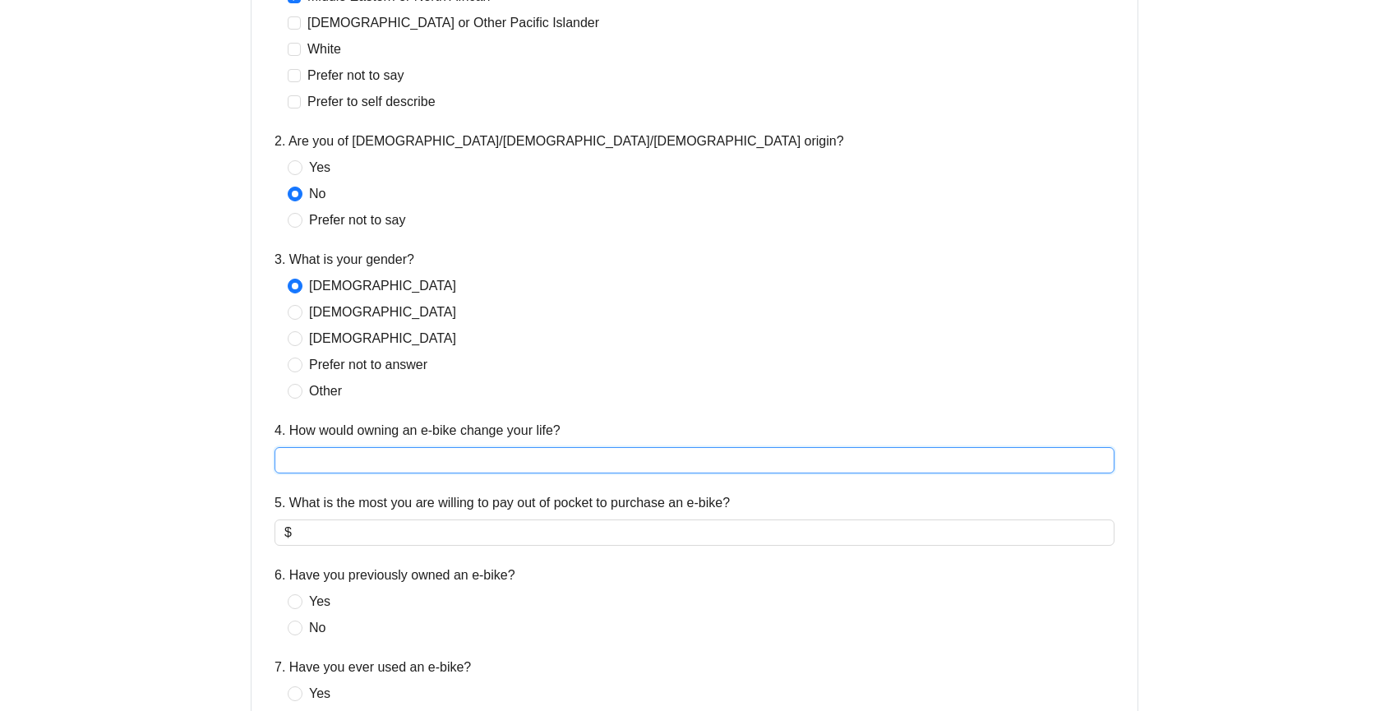
click at [417, 465] on input "4. How would owning an e-bike change your life?" at bounding box center [694, 460] width 840 height 26
click at [477, 459] on input "4. How would owning an e-bike change your life?" at bounding box center [694, 460] width 840 height 26
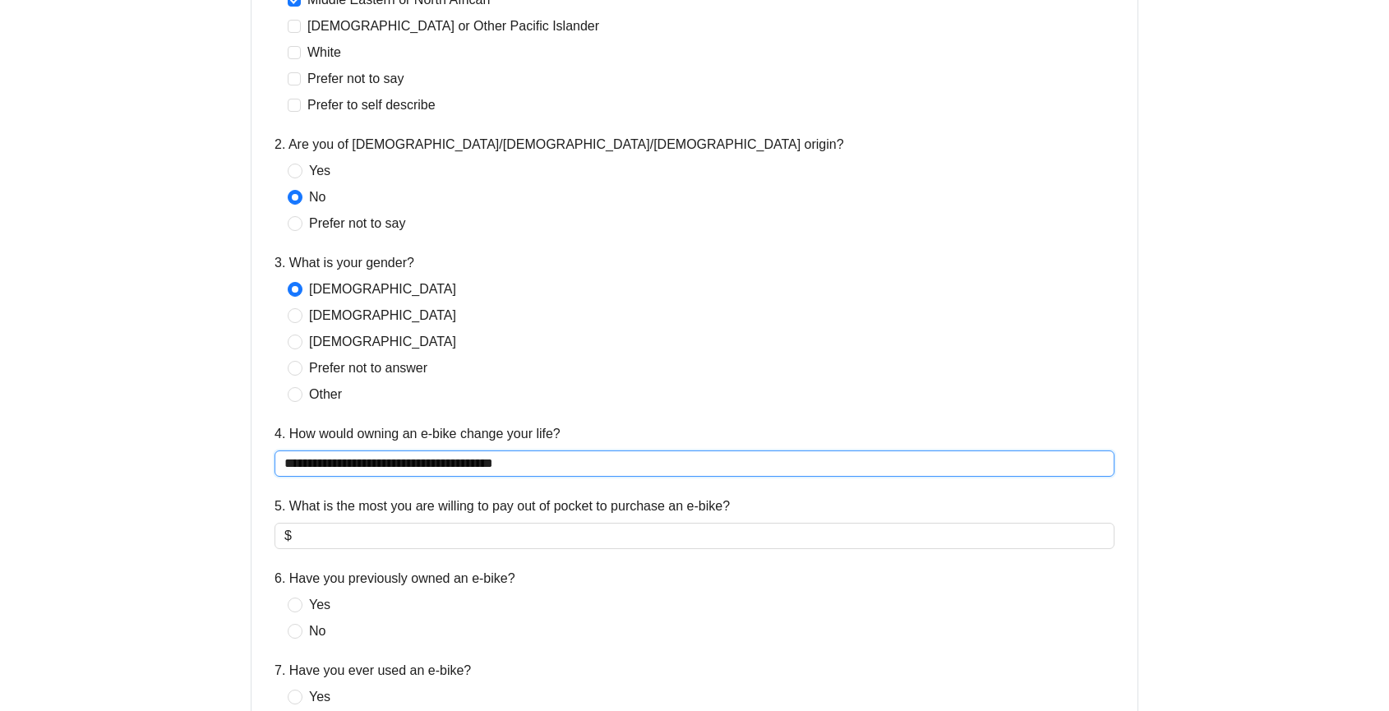
drag, startPoint x: 497, startPoint y: 464, endPoint x: 564, endPoint y: 465, distance: 66.6
click at [564, 465] on input "**********" at bounding box center [694, 463] width 840 height 26
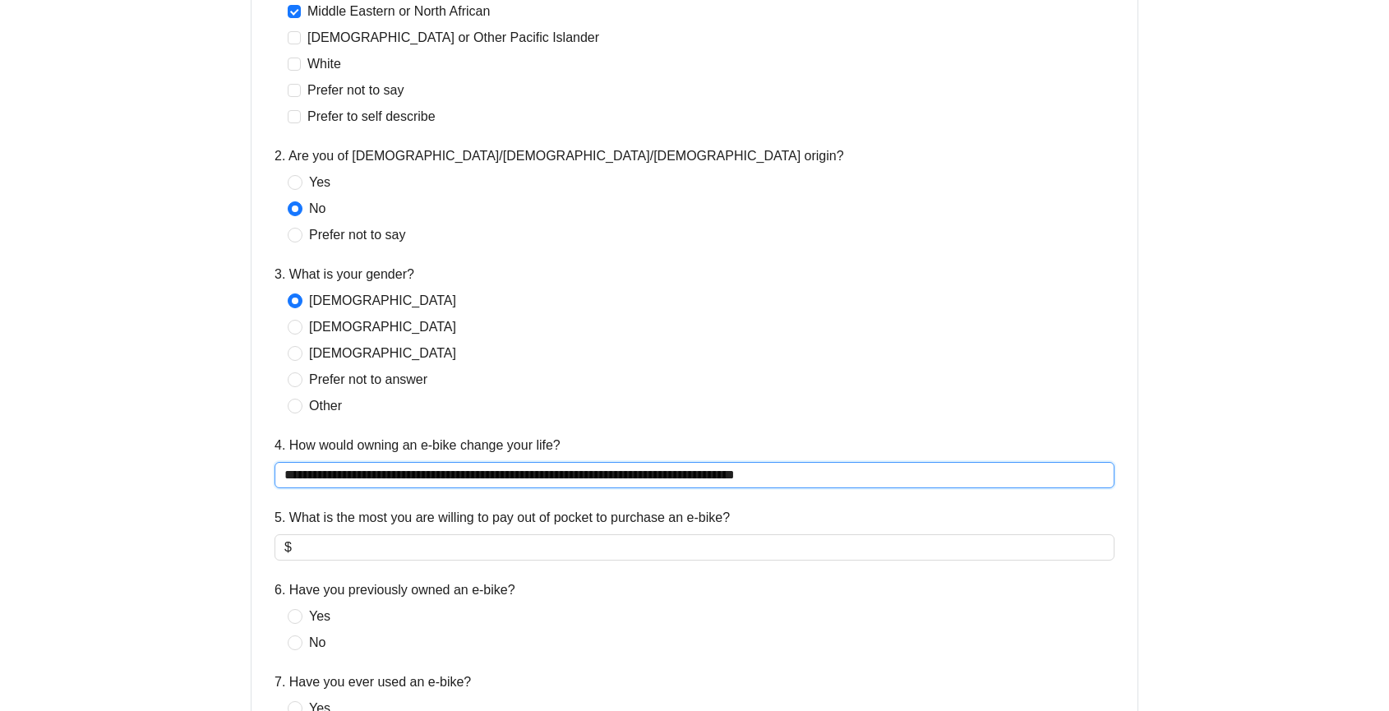
scroll to position [555, 0]
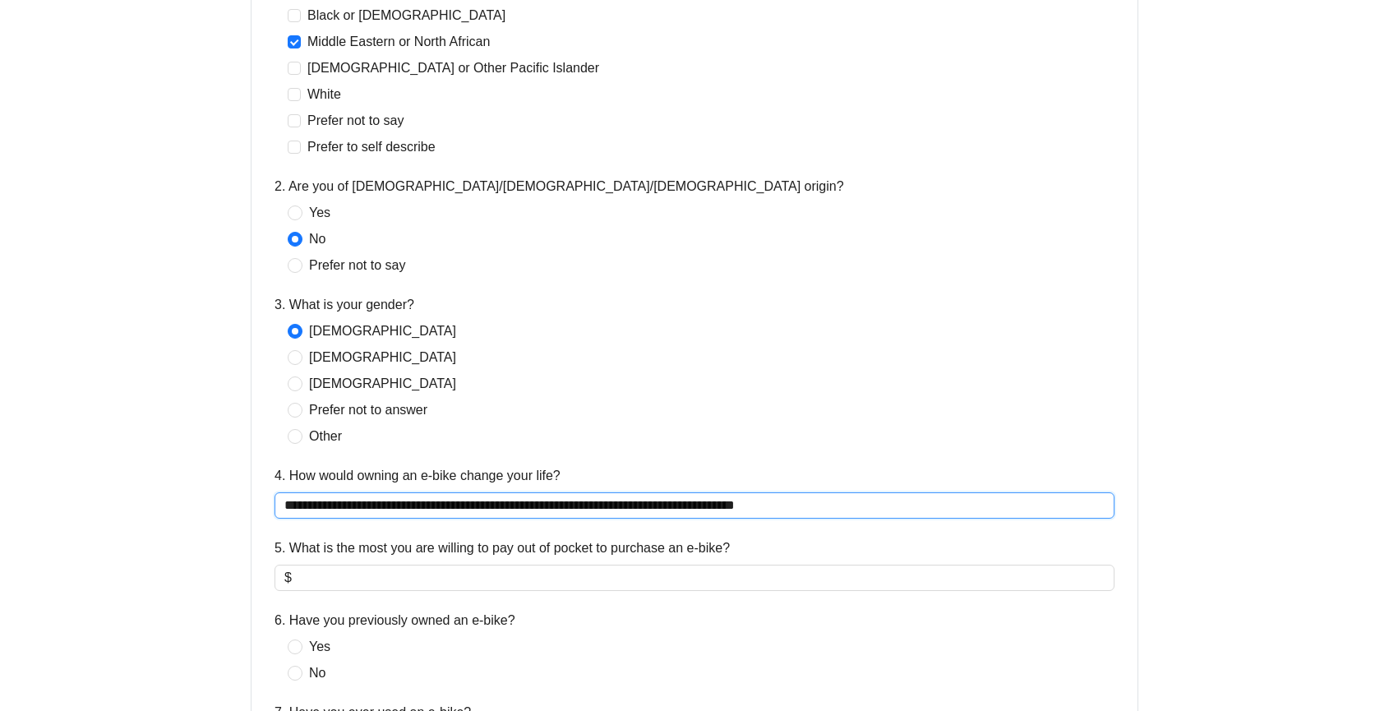
click at [782, 502] on input "**********" at bounding box center [694, 505] width 840 height 26
click at [765, 506] on input "**********" at bounding box center [694, 505] width 840 height 26
click at [860, 496] on input "**********" at bounding box center [694, 505] width 840 height 26
drag, startPoint x: 957, startPoint y: 506, endPoint x: 905, endPoint y: 510, distance: 52.7
click at [905, 510] on input "**********" at bounding box center [694, 505] width 840 height 26
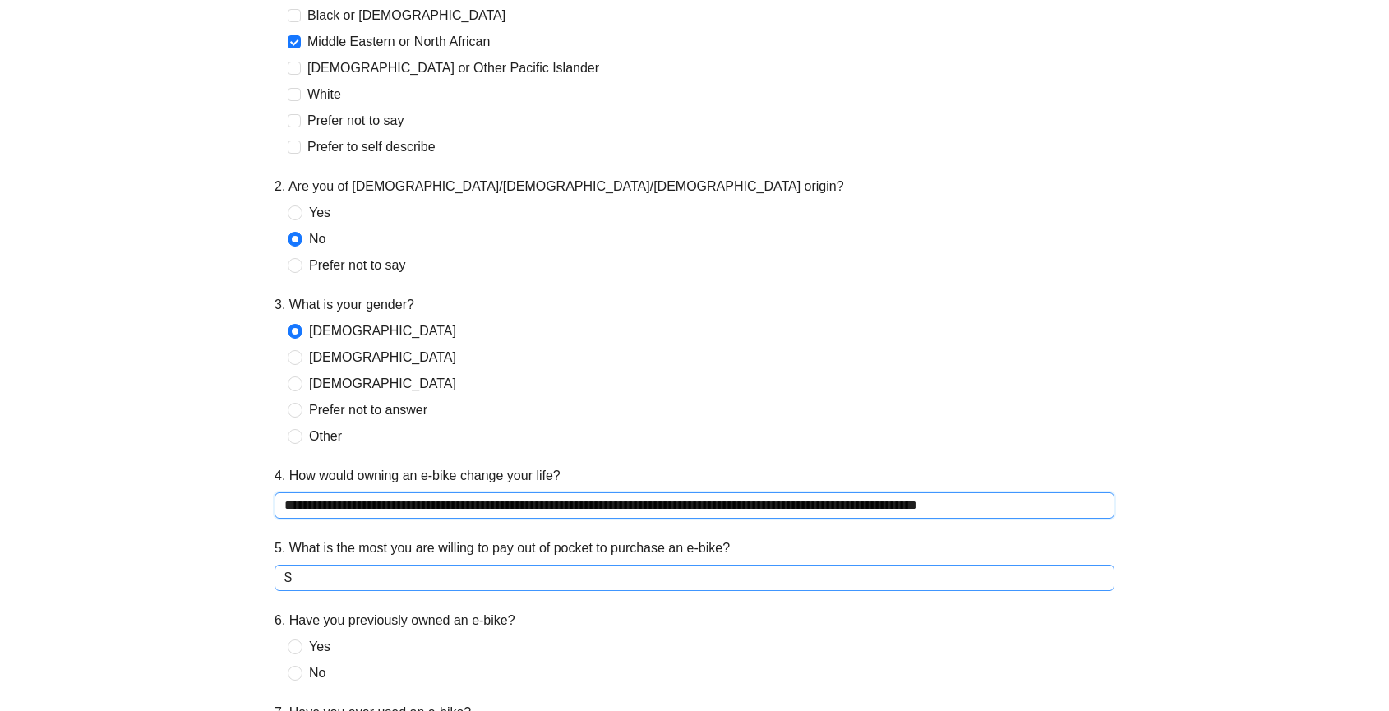
type input "**********"
click at [388, 569] on input "5. What is the most you are willing to pay out of pocket to purchase an e-bike?" at bounding box center [699, 578] width 809 height 20
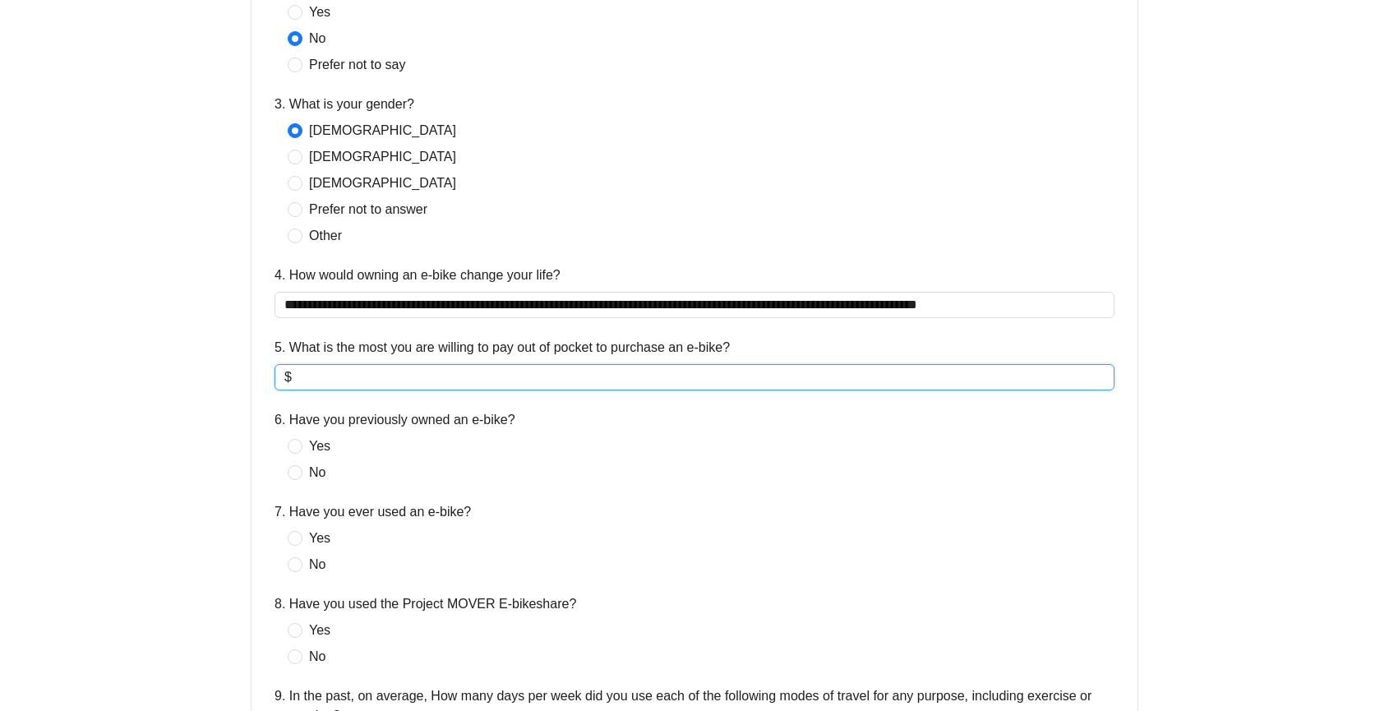
scroll to position [787, 0]
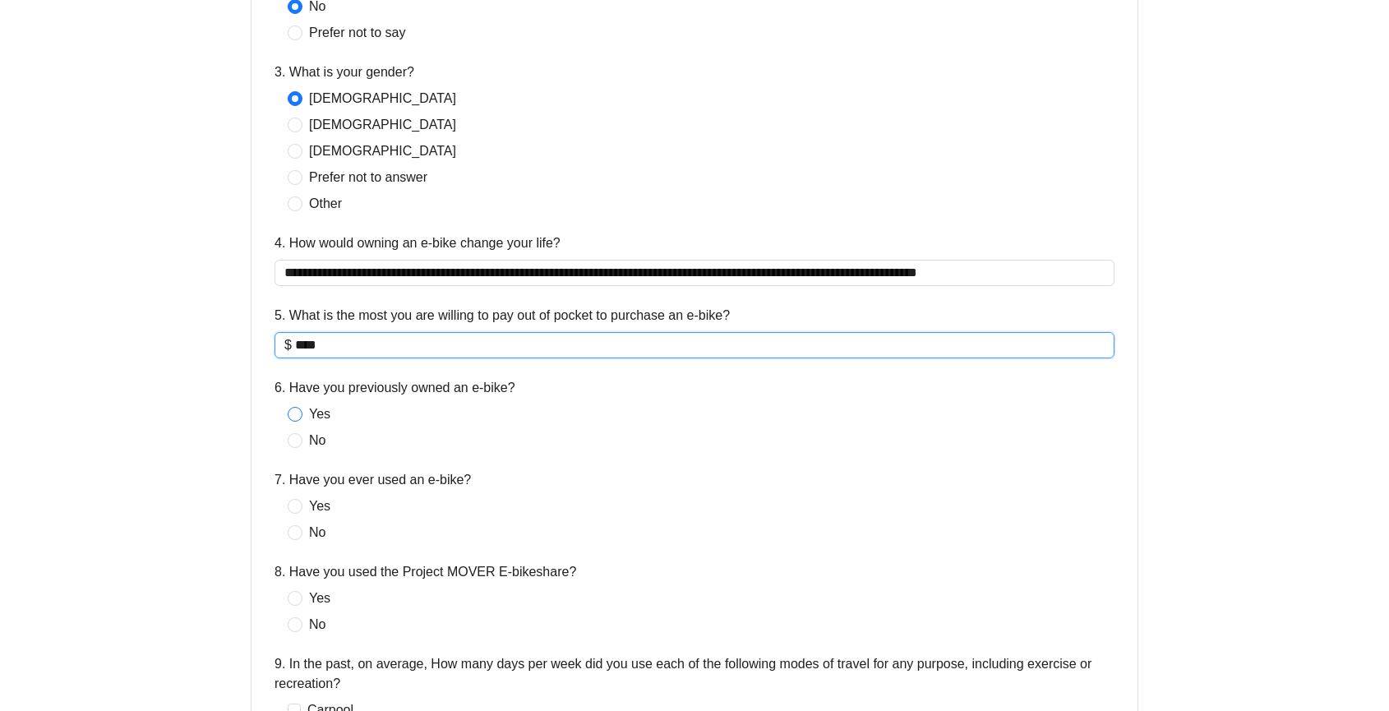
type input "****"
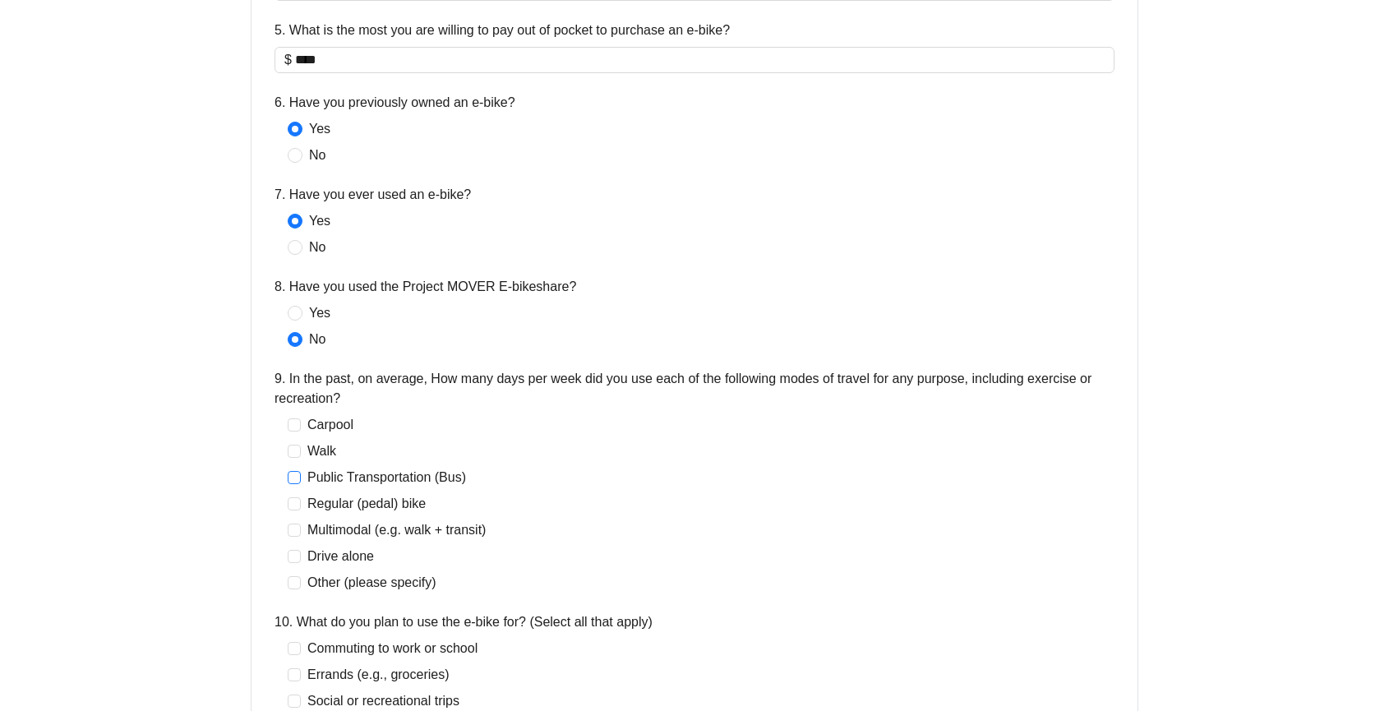
scroll to position [1075, 0]
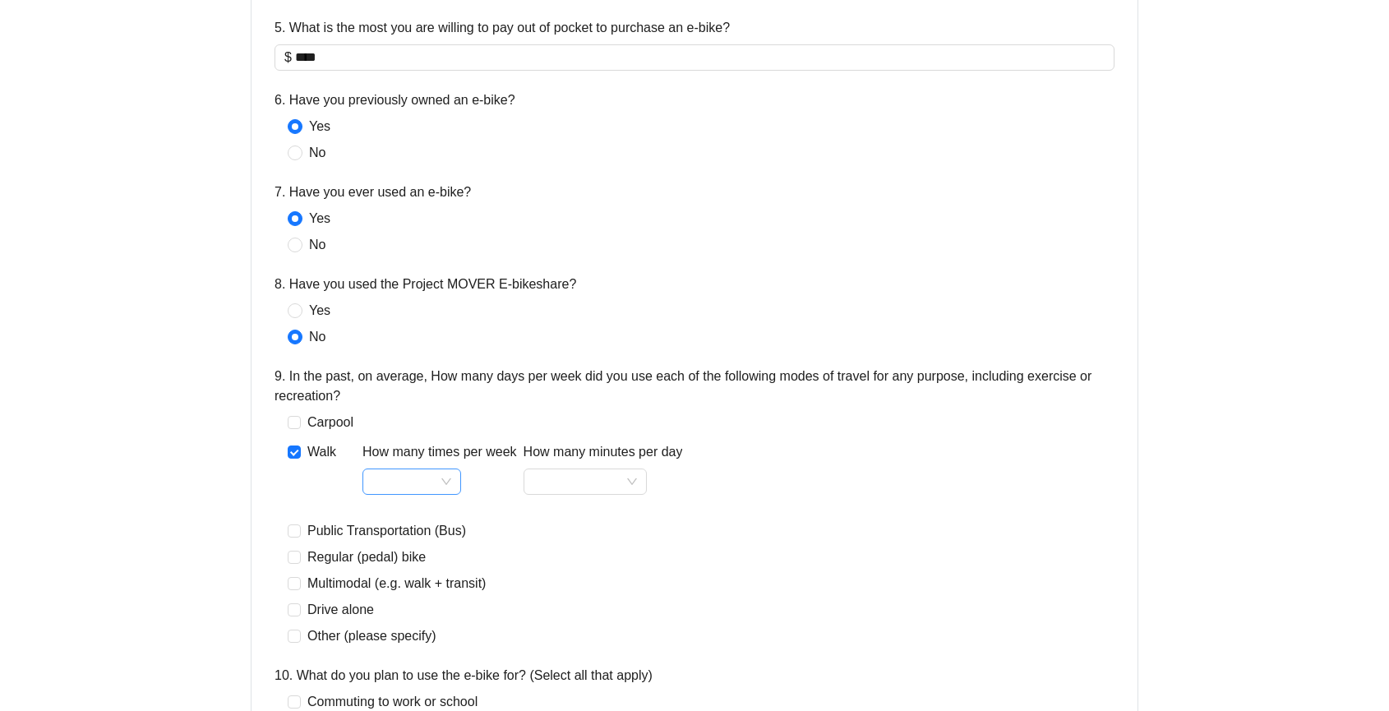
click at [424, 480] on input "How many times per week" at bounding box center [411, 481] width 79 height 25
click at [394, 395] on div "5" at bounding box center [412, 396] width 72 height 20
click at [599, 482] on input "How many minutes per day" at bounding box center [585, 481] width 104 height 25
click at [574, 537] on div "15-30" at bounding box center [586, 541] width 97 height 20
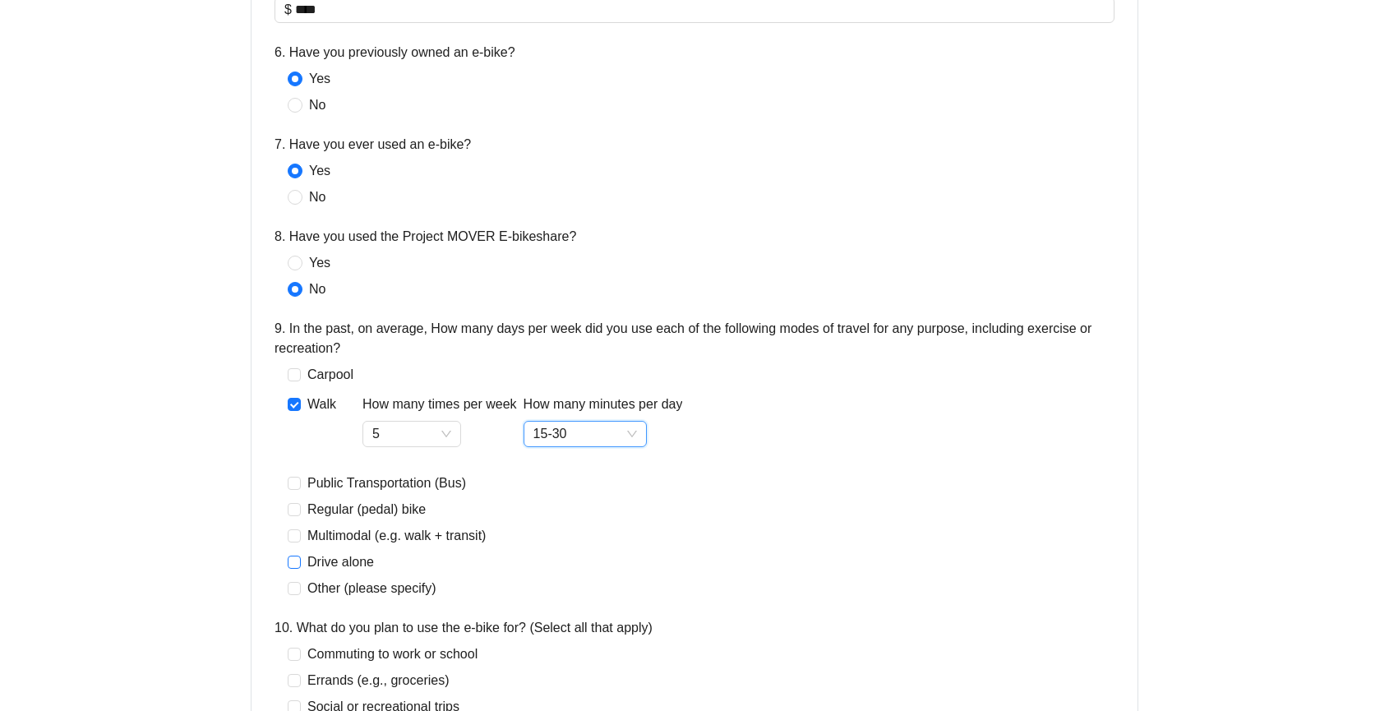
scroll to position [1156, 0]
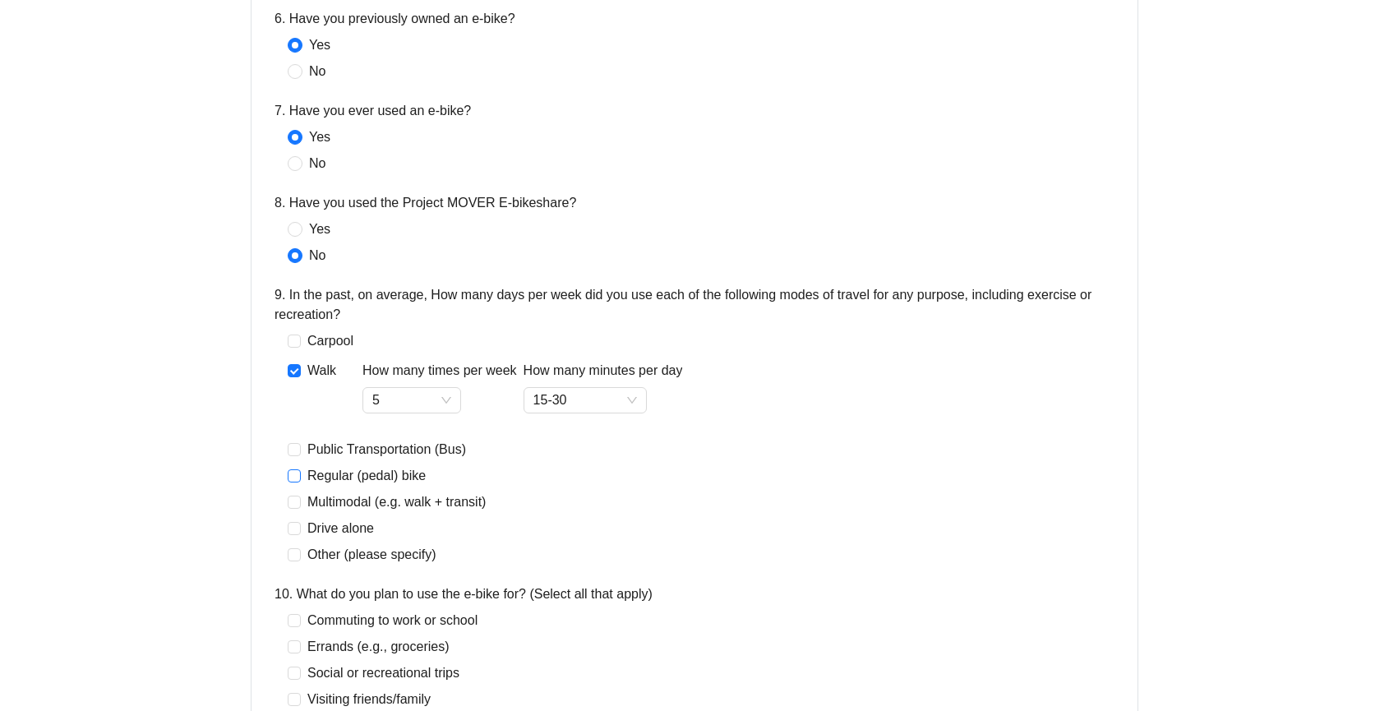
click at [298, 474] on span at bounding box center [294, 475] width 13 height 13
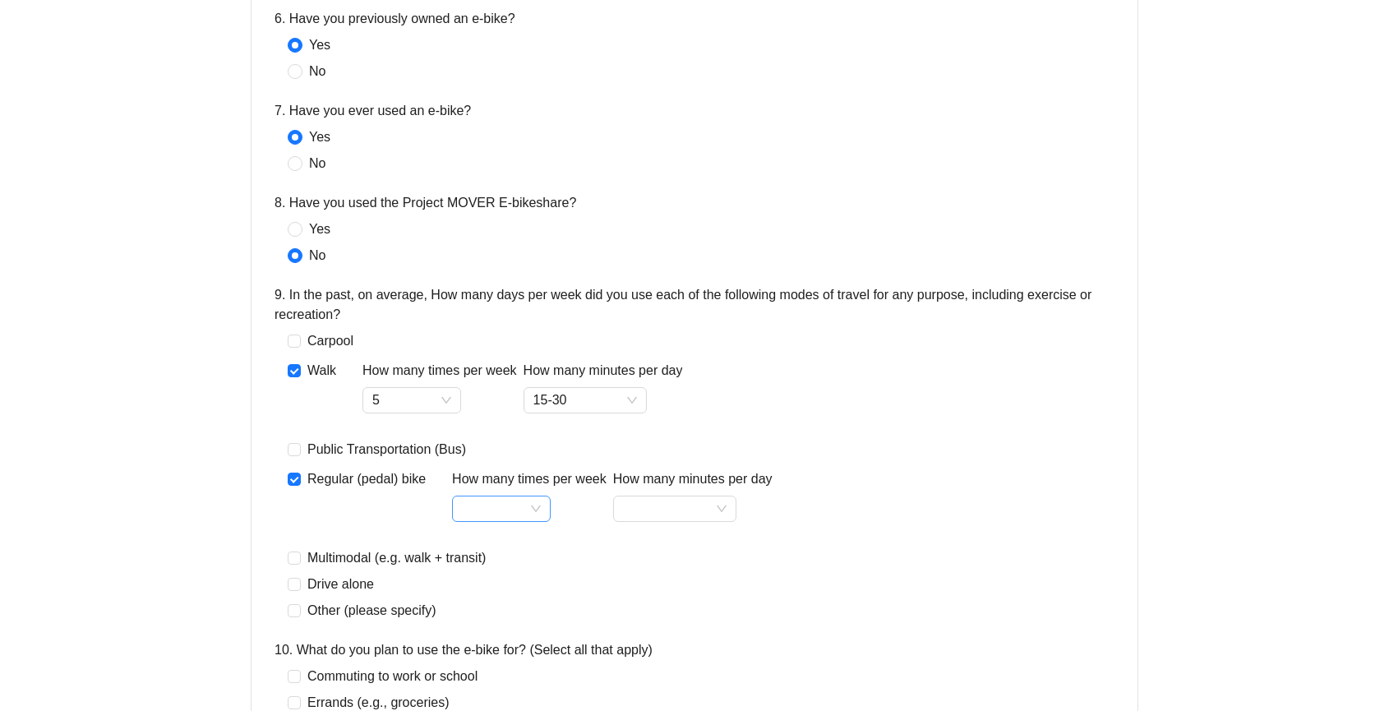
click at [535, 503] on input "How many times per week" at bounding box center [501, 508] width 79 height 25
click at [500, 421] on div "5" at bounding box center [502, 423] width 72 height 20
click at [706, 510] on input "How many minutes per day" at bounding box center [675, 508] width 104 height 25
click at [657, 564] on div "15-30" at bounding box center [677, 568] width 97 height 20
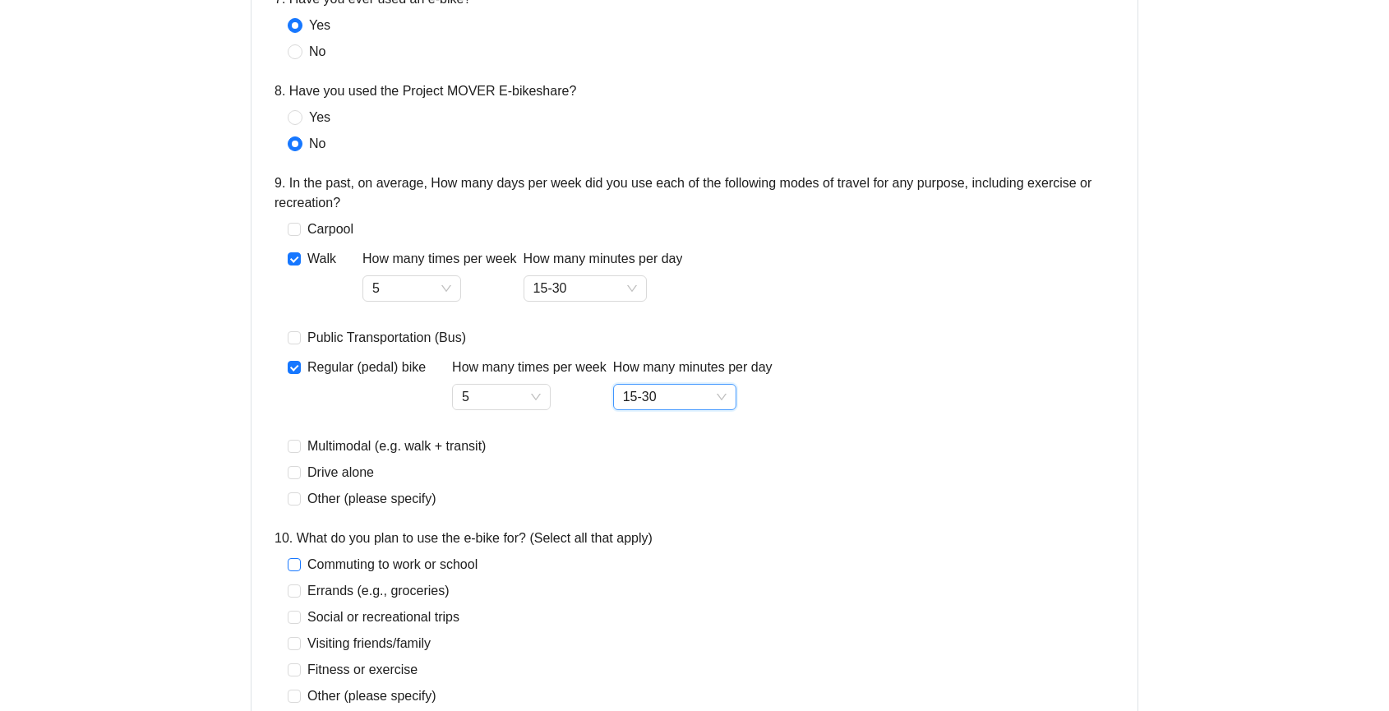
scroll to position [1284, 0]
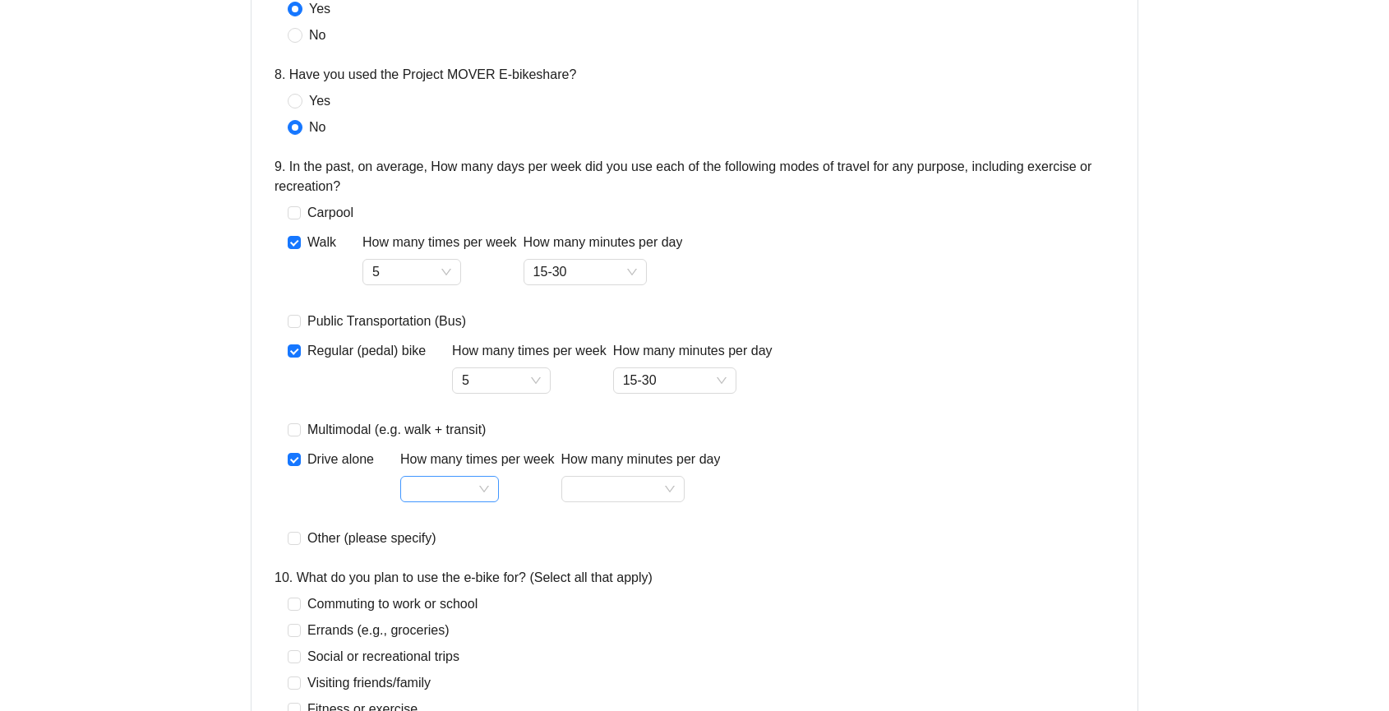
click at [488, 487] on input "How many times per week" at bounding box center [449, 489] width 79 height 25
click at [441, 434] on div "6" at bounding box center [449, 430] width 72 height 20
click at [645, 484] on input "How many minutes per day" at bounding box center [623, 489] width 104 height 25
click at [621, 572] on div "30-60" at bounding box center [624, 575] width 97 height 20
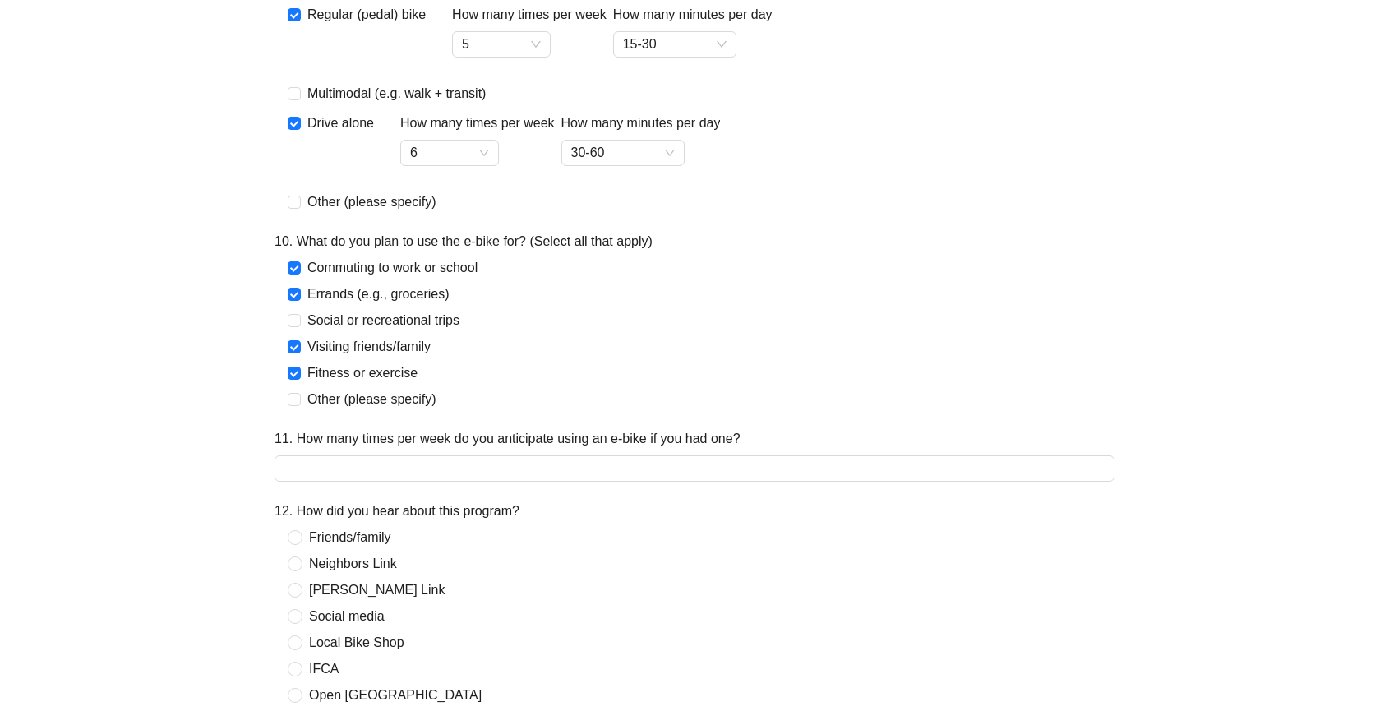
scroll to position [1644, 0]
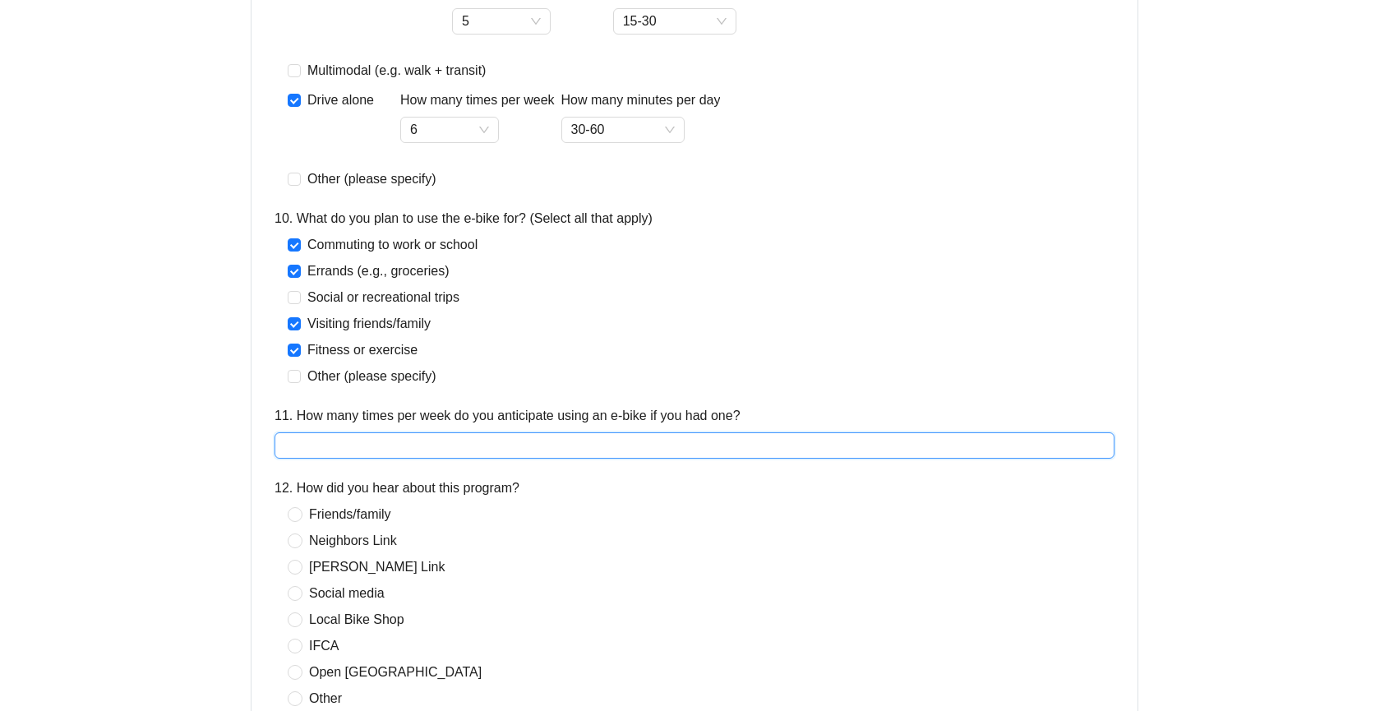
click at [399, 454] on input "11. How many times per week do you anticipate using an e-bike if you had one?" at bounding box center [694, 445] width 840 height 26
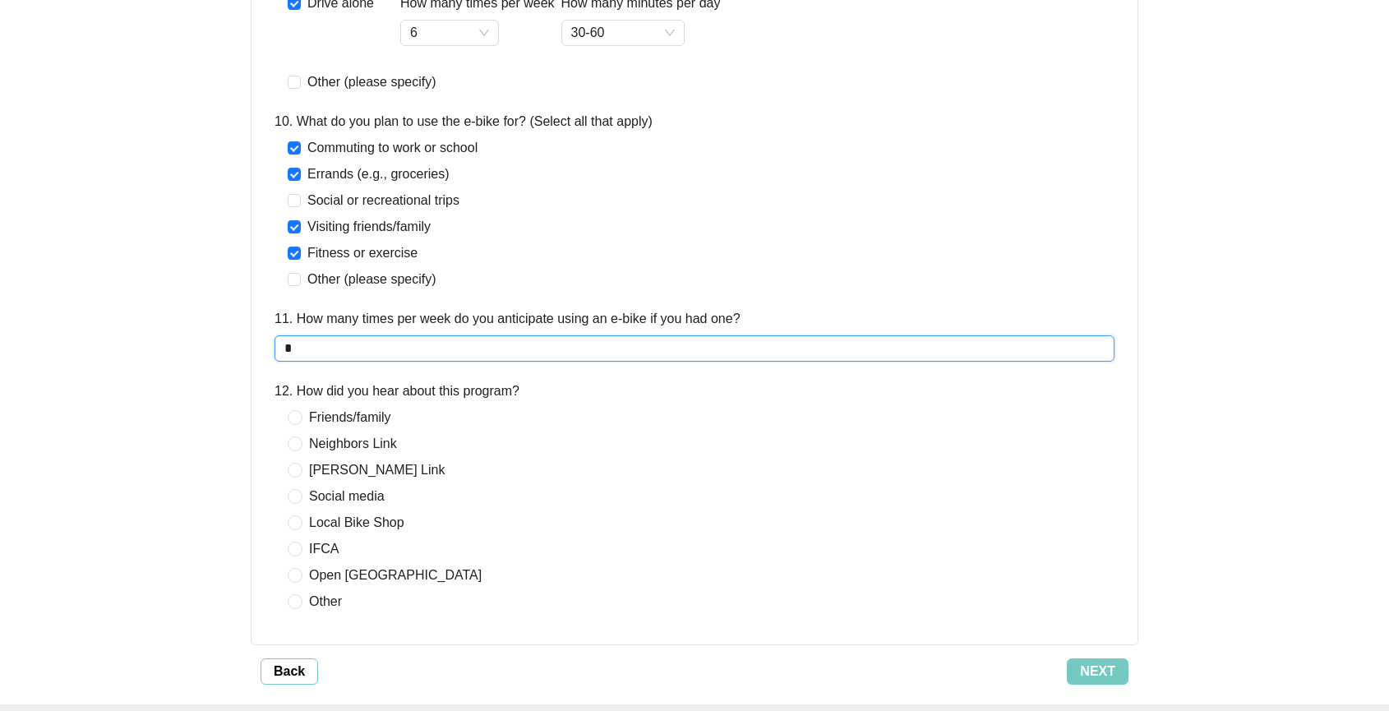
scroll to position [1744, 0]
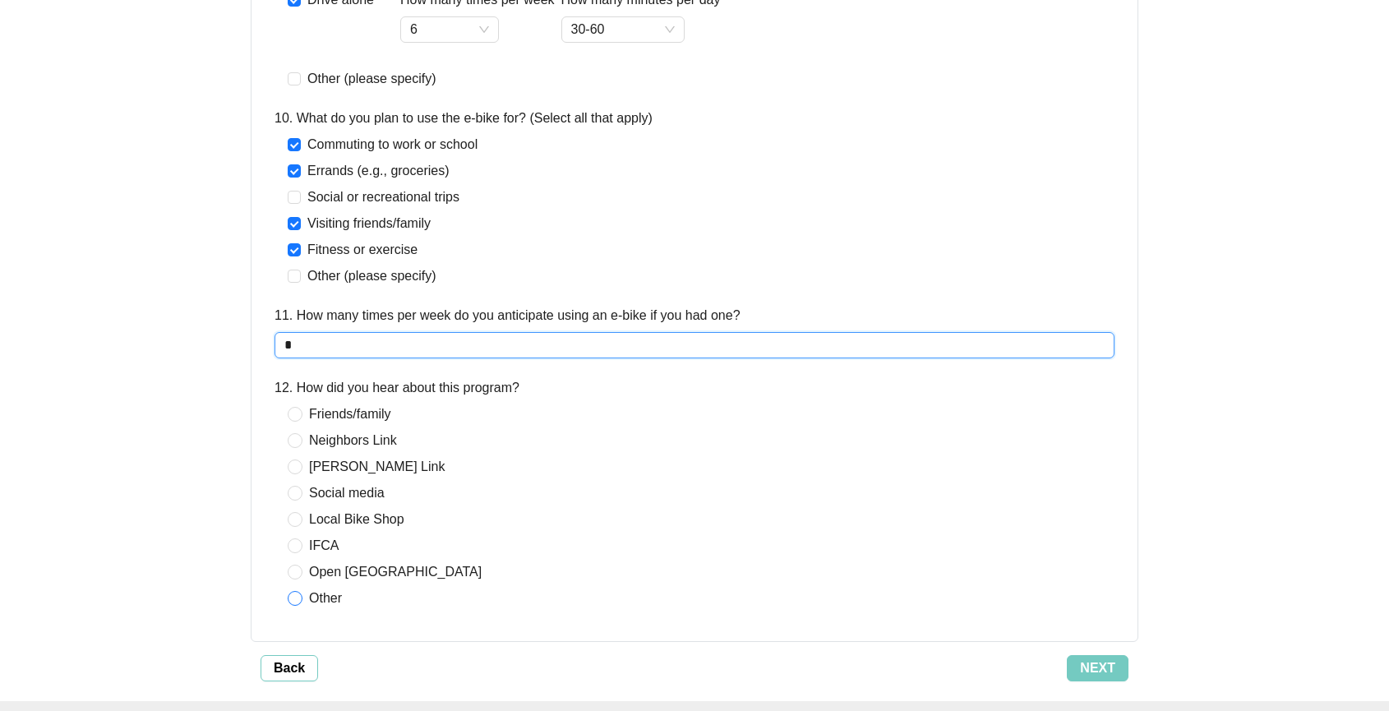
type input "*"
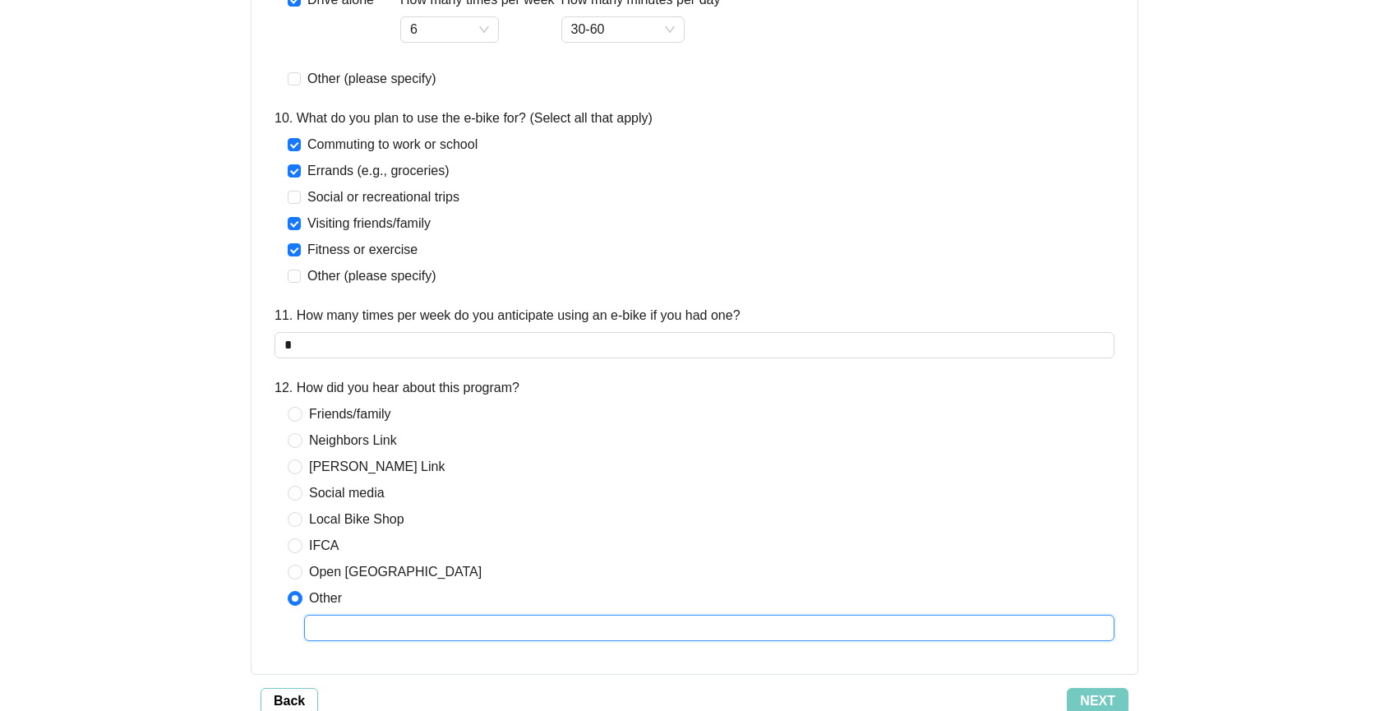
click at [353, 625] on input "text" at bounding box center [709, 628] width 810 height 26
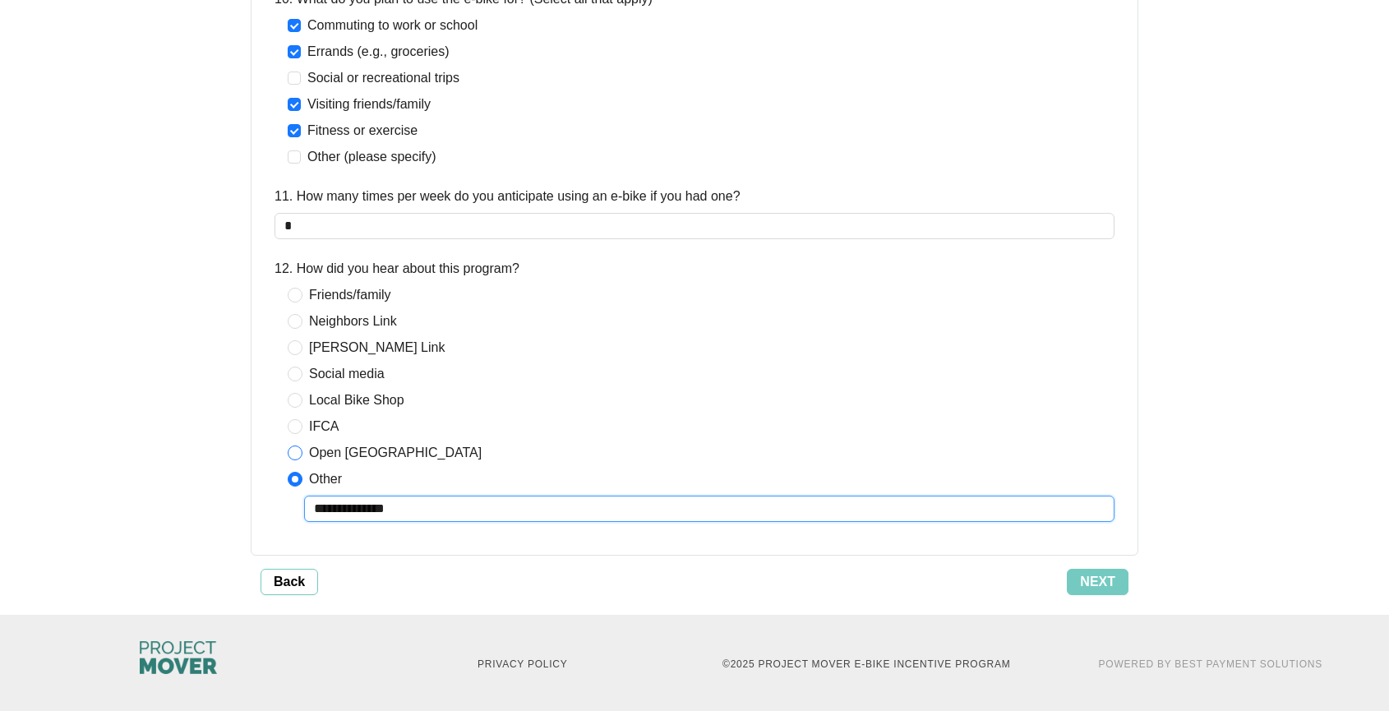
scroll to position [1866, 0]
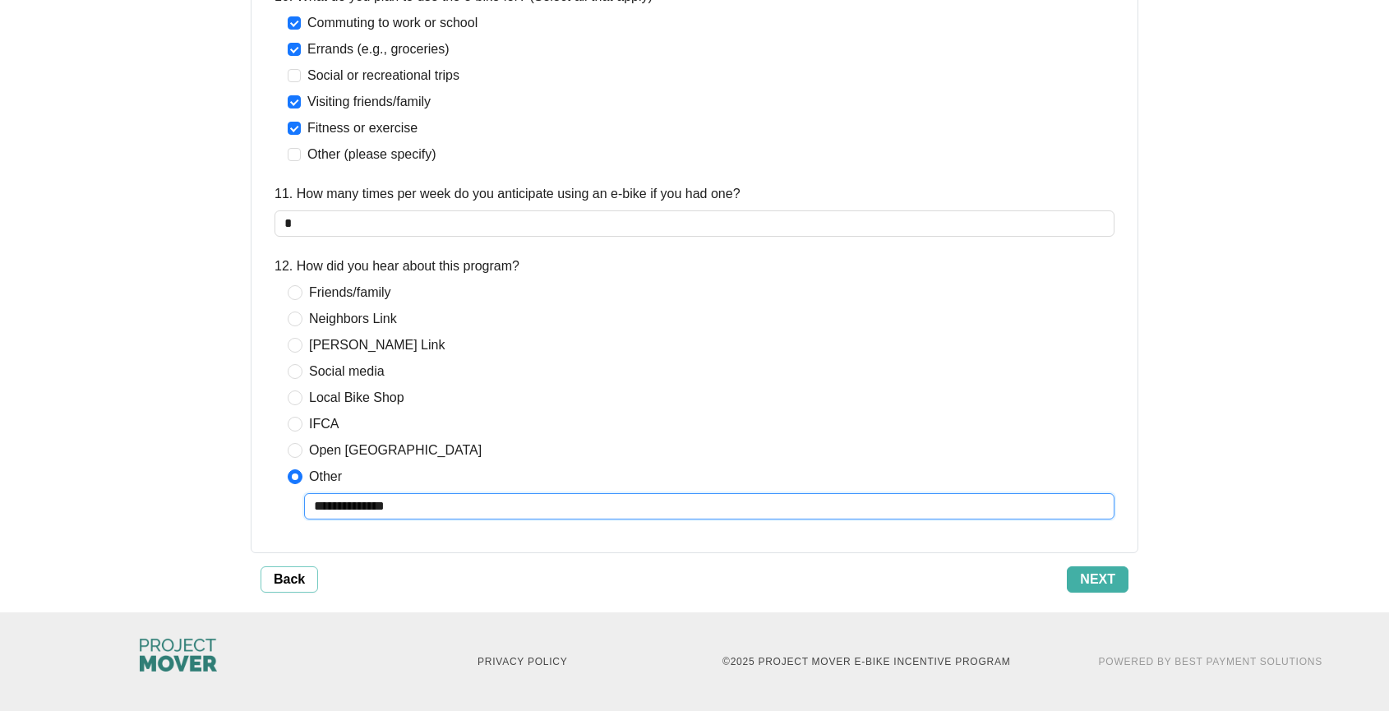
type input "**********"
click at [1087, 579] on span "Next" at bounding box center [1097, 580] width 35 height 20
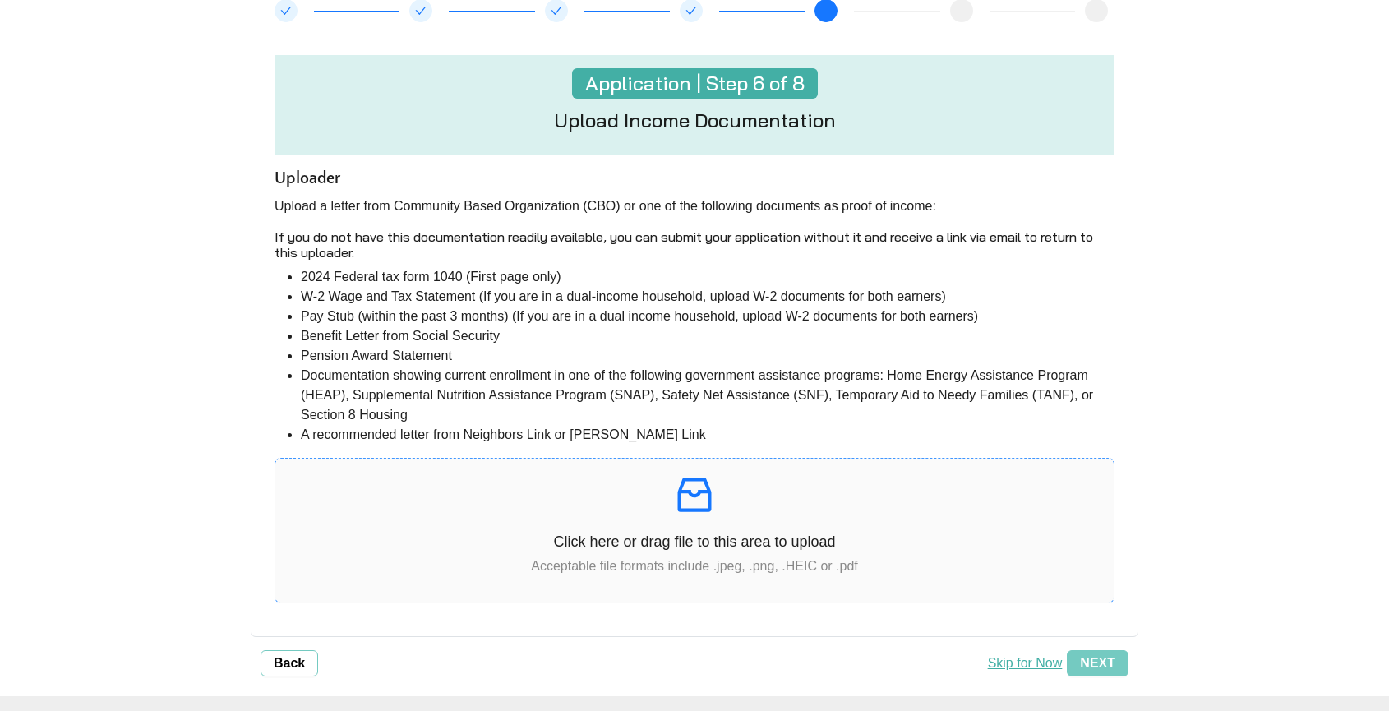
scroll to position [234, 0]
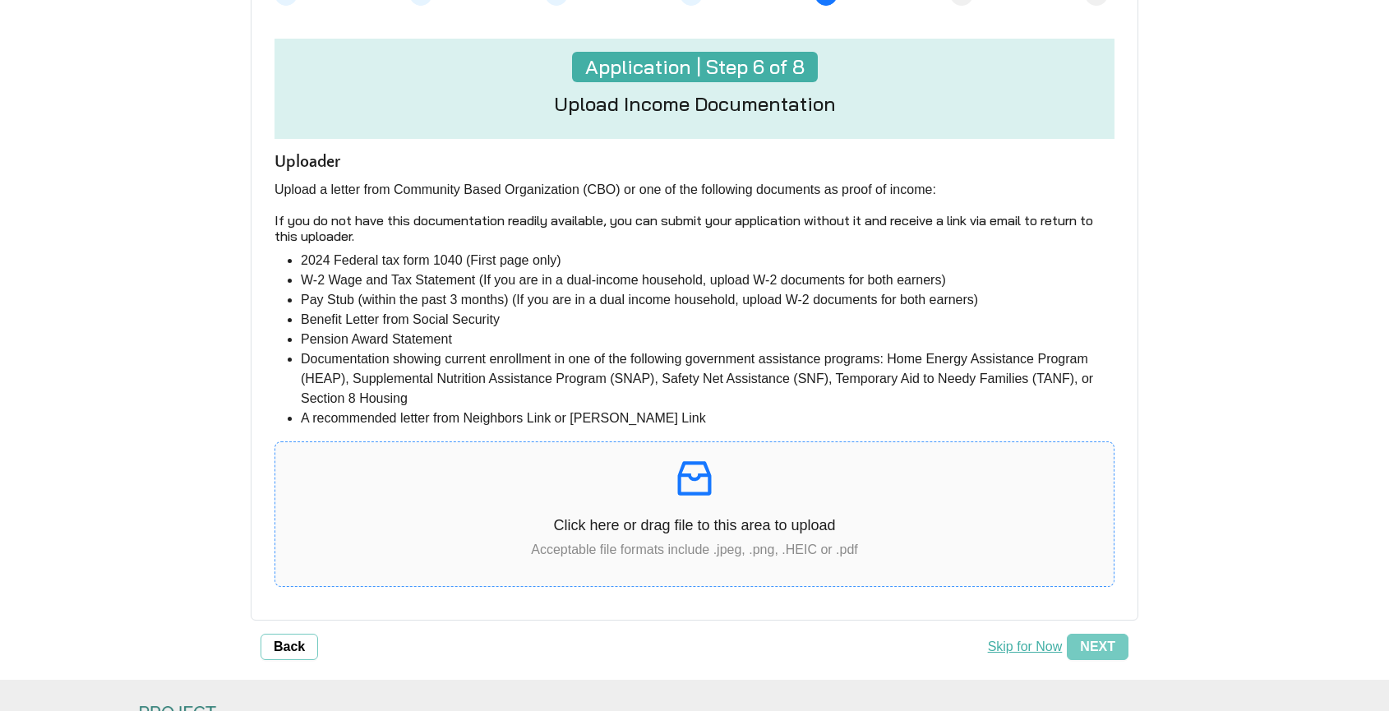
click at [732, 505] on div "Click here or drag file to this area to upload Acceptable file formats include …" at bounding box center [694, 514] width 838 height 118
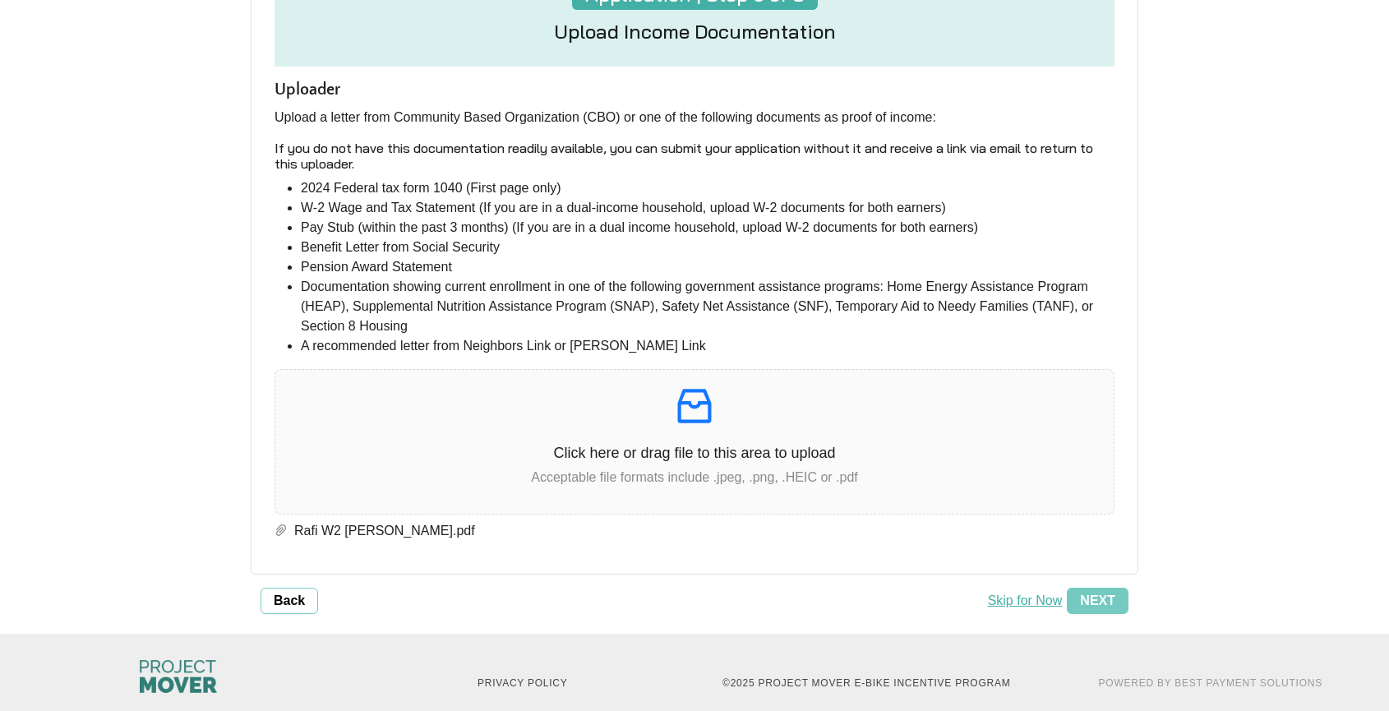
scroll to position [328, 0]
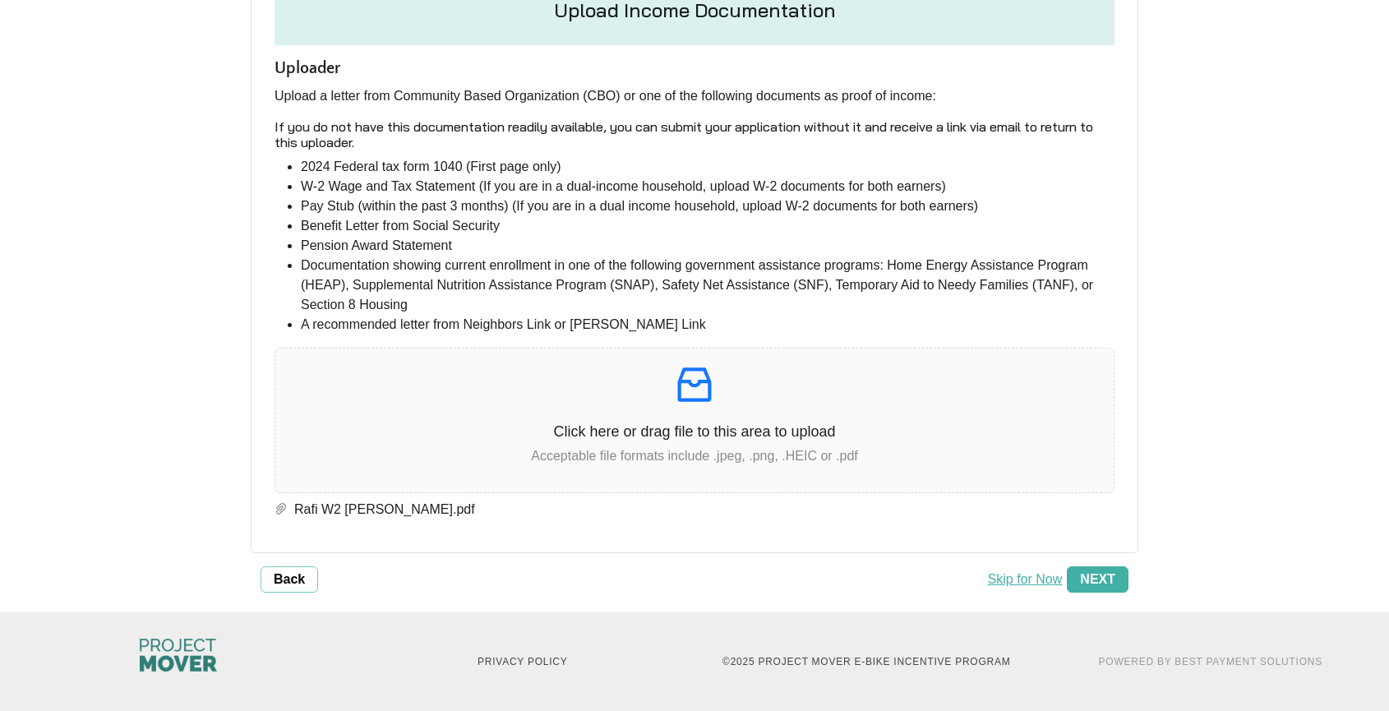
click at [1098, 575] on span "Next" at bounding box center [1097, 580] width 35 height 20
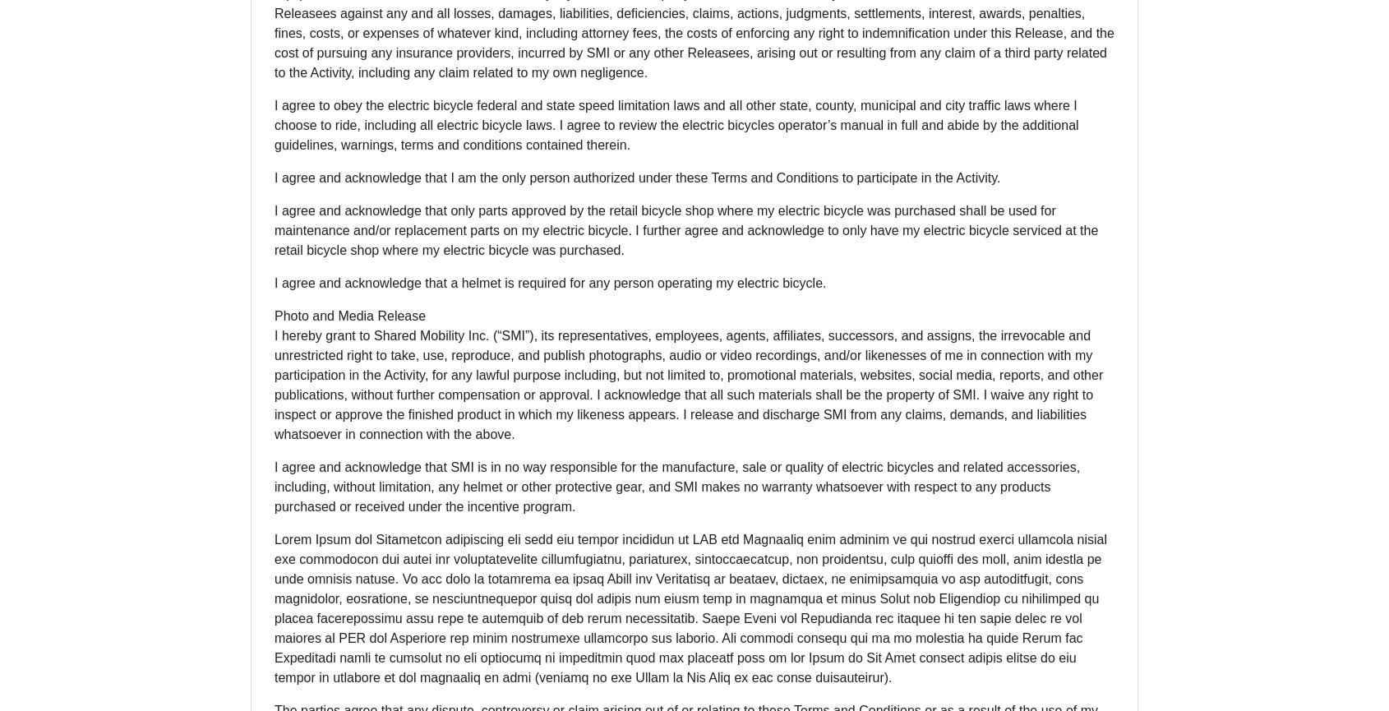
scroll to position [1169, 0]
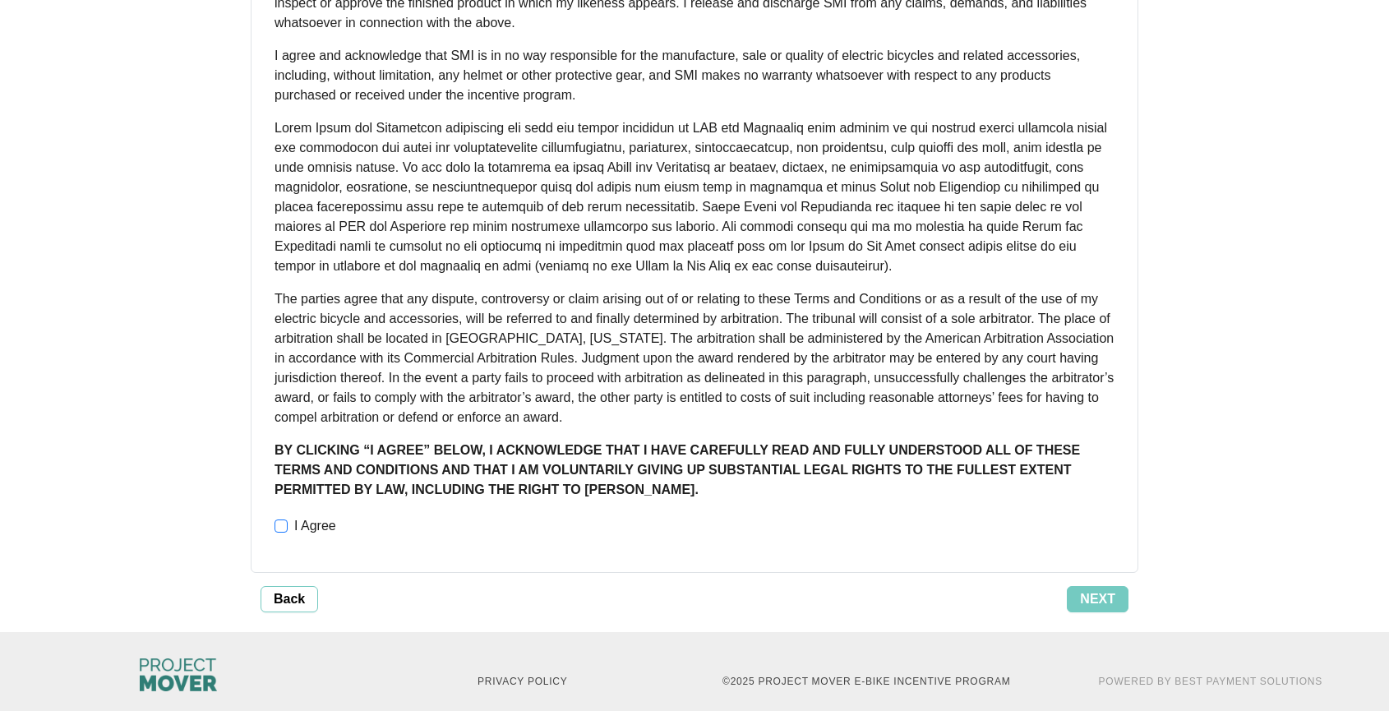
click at [287, 519] on span at bounding box center [280, 525] width 13 height 13
click at [1110, 589] on span "Next" at bounding box center [1097, 599] width 35 height 20
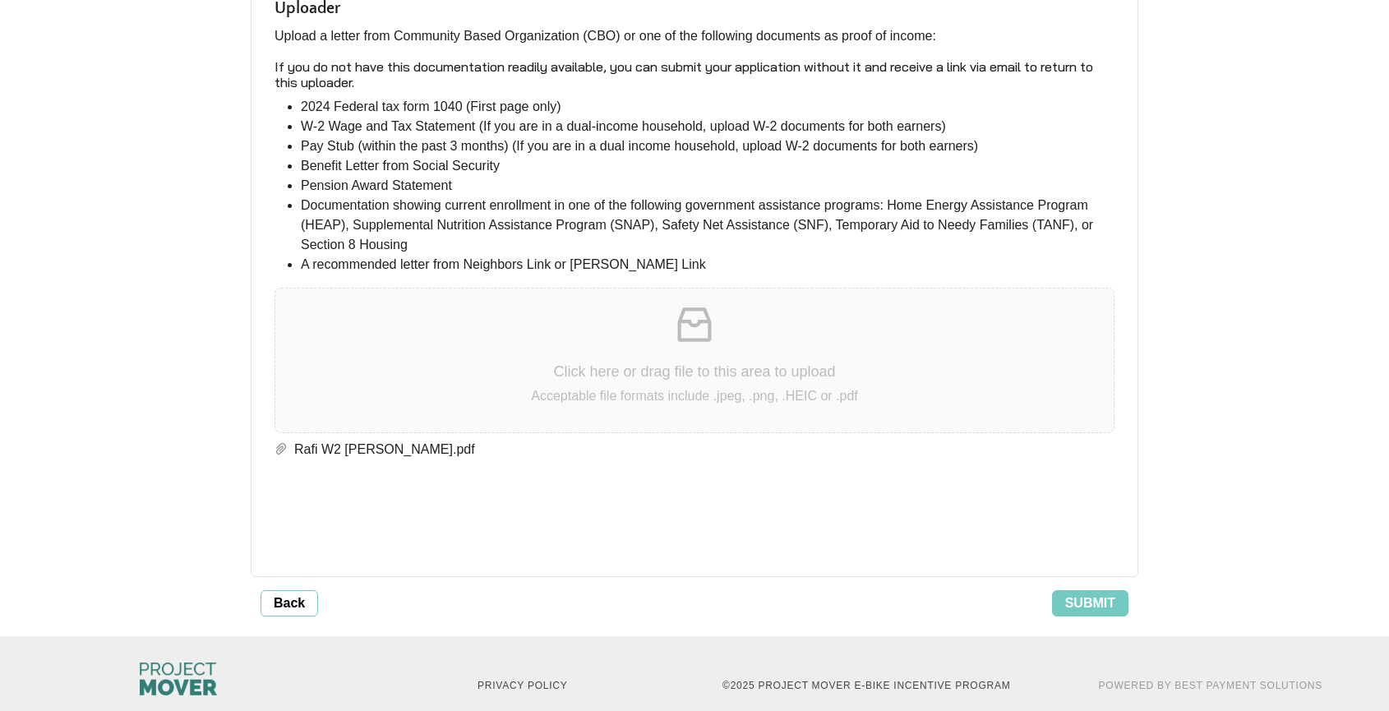
scroll to position [3531, 0]
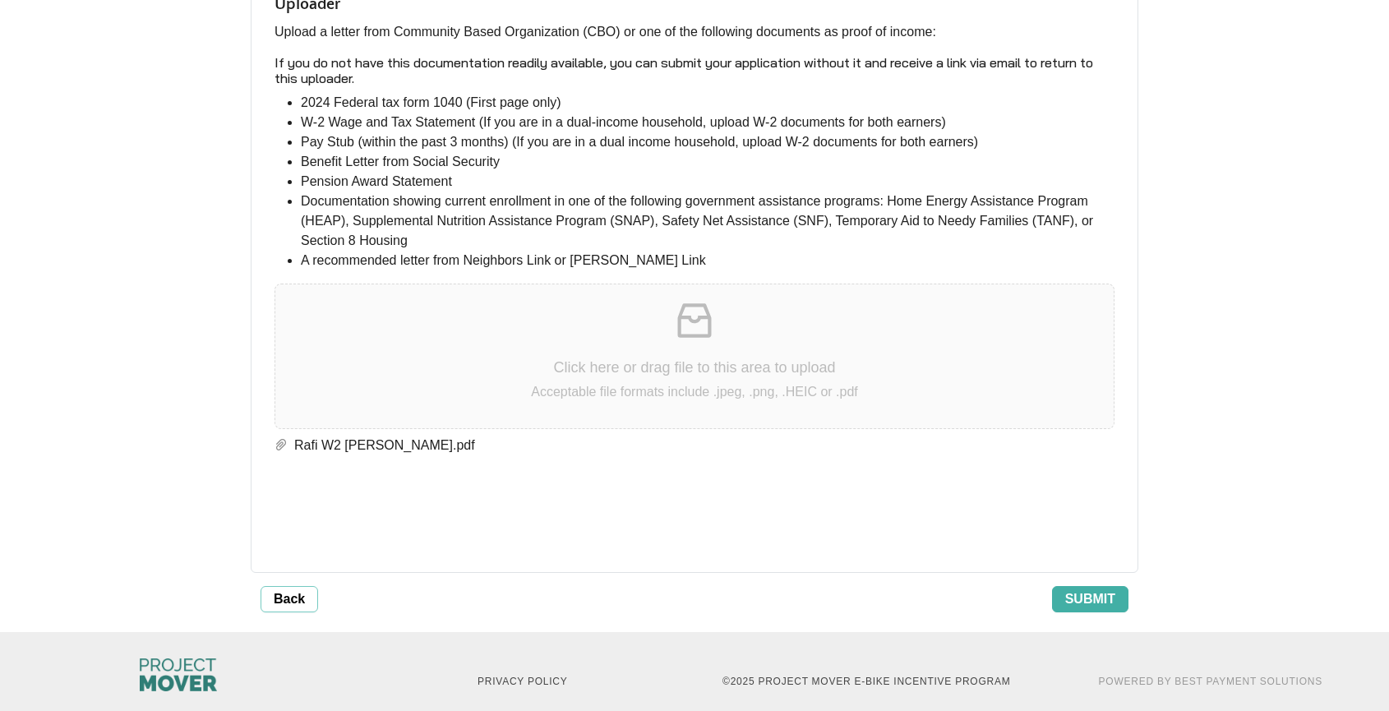
click at [1105, 589] on span "Submit" at bounding box center [1090, 599] width 50 height 20
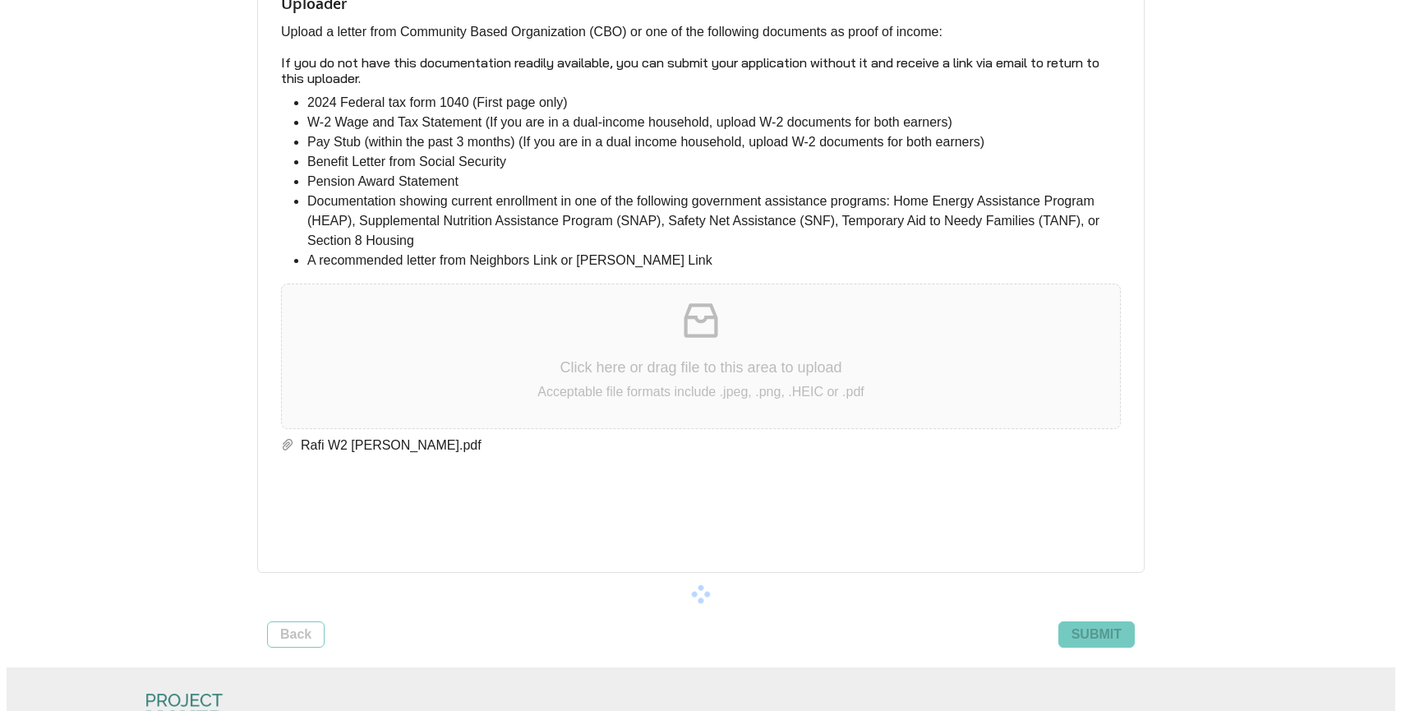
scroll to position [0, 0]
